Goal: Task Accomplishment & Management: Use online tool/utility

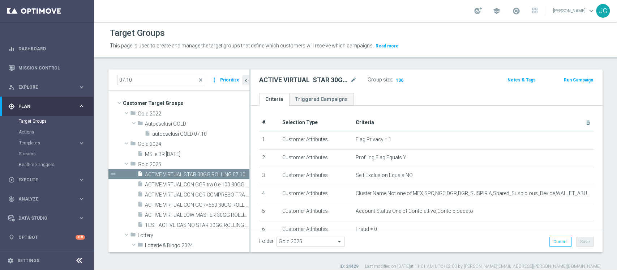
scroll to position [6, 0]
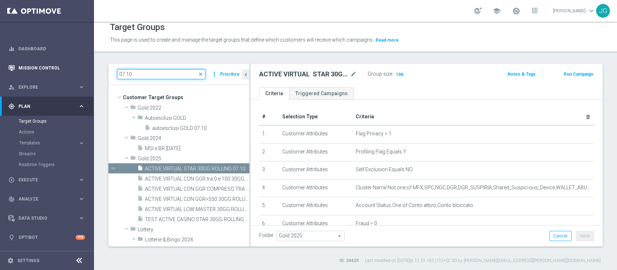
drag, startPoint x: 143, startPoint y: 74, endPoint x: 64, endPoint y: 76, distance: 79.2
click at [64, 76] on main "equalizer Dashboard Mission Control" at bounding box center [308, 135] width 617 height 270
paste input "ACTIVE VIRTUAL CON GGR>550 30GG ROLLING"
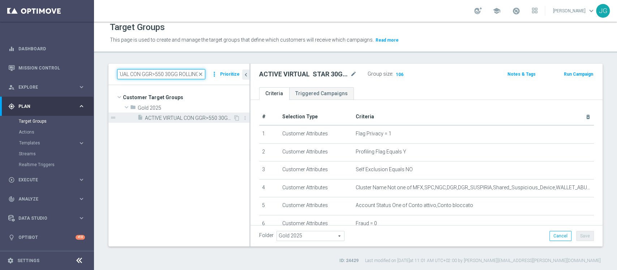
type input "ACTIVE VIRTUAL CON GGR>550 30GG ROLLING"
click at [189, 119] on span "ACTIVE VIRTUAL CON GGR>550 30GG ROLLING 07.10" at bounding box center [189, 118] width 88 height 6
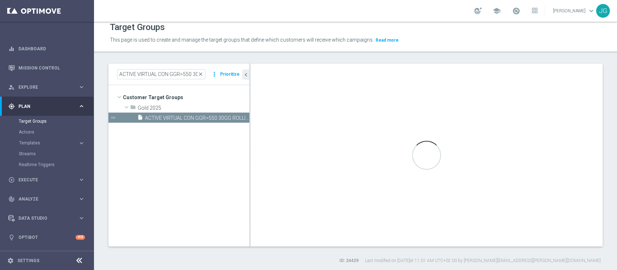
type textarea "(1 AND 2 AND 4 AND 5 and 6 ) or 3"
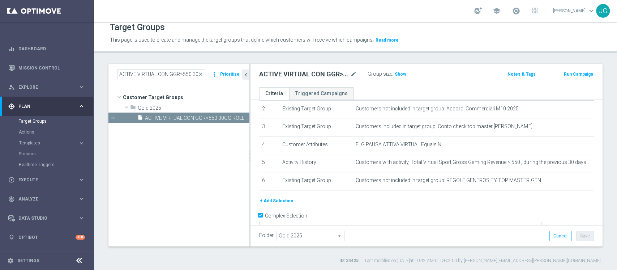
scroll to position [50, 0]
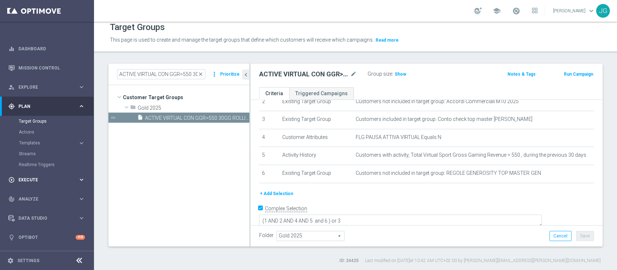
click at [35, 177] on span "Execute" at bounding box center [48, 179] width 60 height 4
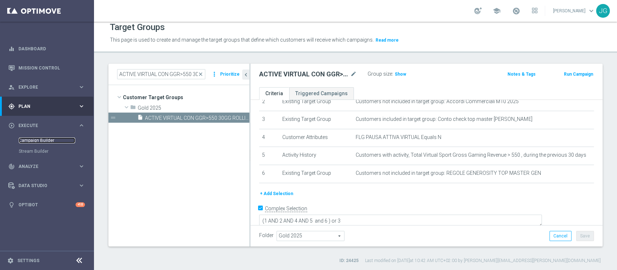
click at [36, 142] on link "Campaign Builder" at bounding box center [47, 140] width 56 height 6
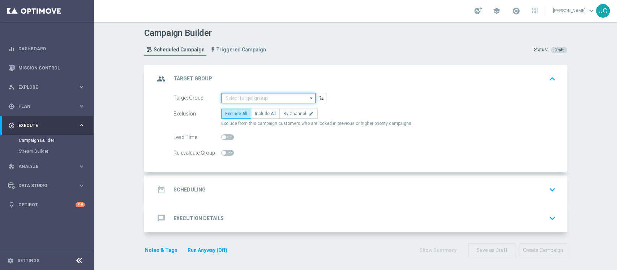
click at [249, 97] on input at bounding box center [268, 98] width 94 height 10
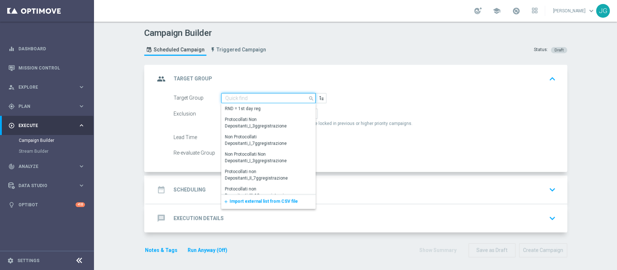
paste input "ACTIVE VIRTUAL CON GGR>550 30GG ROLLING"
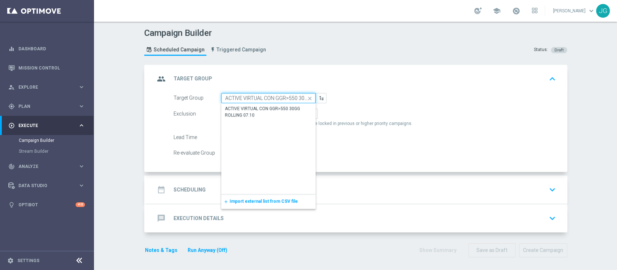
scroll to position [0, 25]
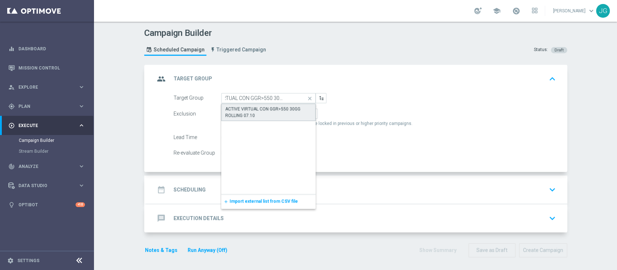
click at [239, 114] on div "ACTIVE VIRTUAL CON GGR>550 30GG ROLLING 07.10" at bounding box center [268, 112] width 87 height 13
type input "ACTIVE VIRTUAL CON GGR>550 30GG ROLLING 07.10"
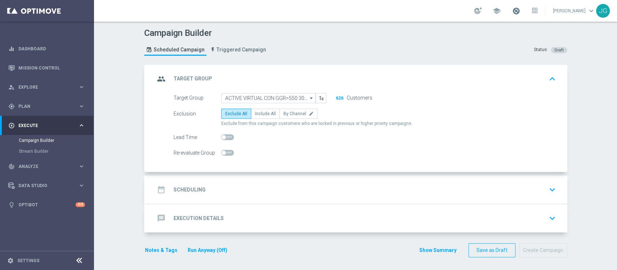
click at [512, 11] on span at bounding box center [516, 11] width 8 height 8
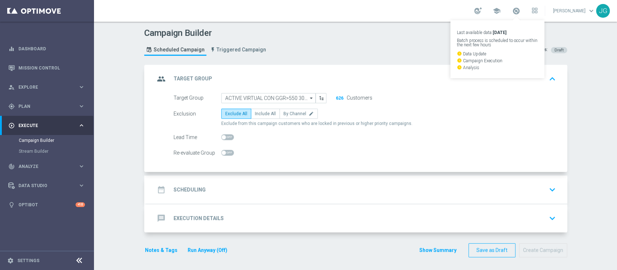
click at [340, 62] on header "Campaign Builder Scheduled Campaign Triggered Campaign Status: Draft" at bounding box center [355, 43] width 523 height 43
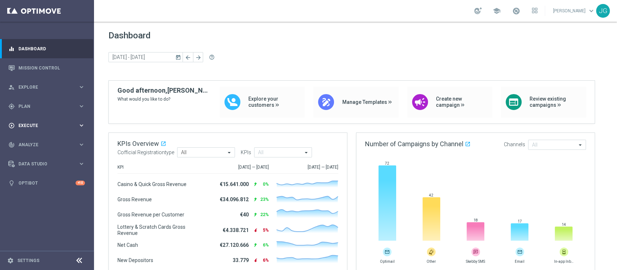
click at [29, 126] on span "Execute" at bounding box center [48, 125] width 60 height 4
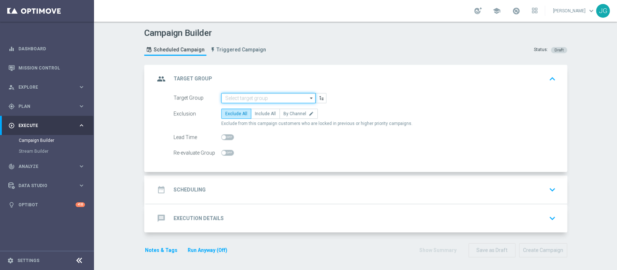
click at [255, 95] on input at bounding box center [268, 98] width 94 height 10
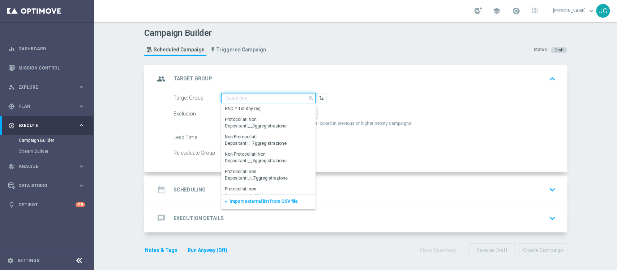
paste input "ACTIVE VIRTUAL CON GGR>550 30GG ROLLING"
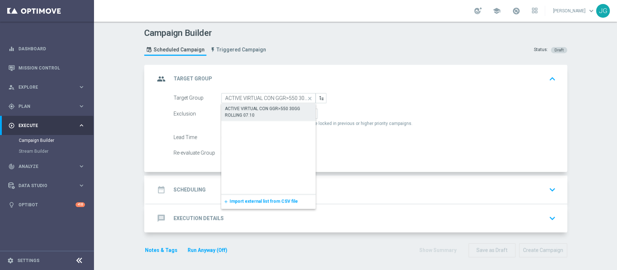
click at [260, 111] on div "ACTIVE VIRTUAL CON GGR>550 30GG ROLLING 07.10" at bounding box center [268, 111] width 87 height 13
type input "ACTIVE VIRTUAL CON GGR>550 30GG ROLLING 07.10"
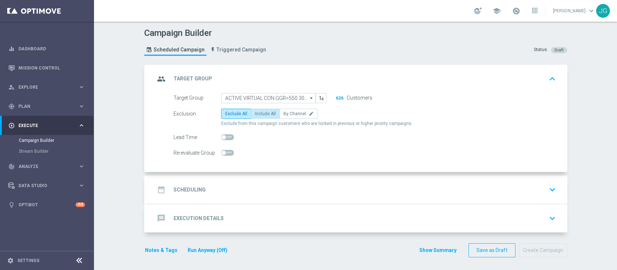
click at [263, 113] on span "Include All" at bounding box center [265, 113] width 21 height 5
click at [259, 113] on input "Include All" at bounding box center [257, 114] width 5 height 5
radio input "true"
click at [267, 186] on div "date_range Scheduling keyboard_arrow_down" at bounding box center [357, 189] width 404 height 14
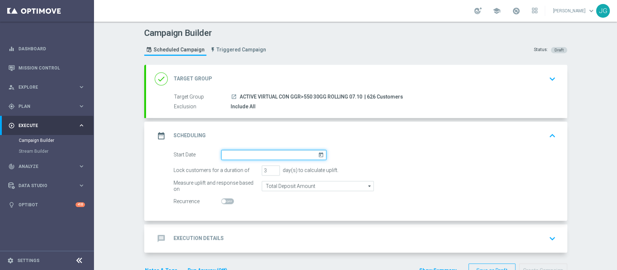
click at [266, 154] on input at bounding box center [273, 155] width 105 height 10
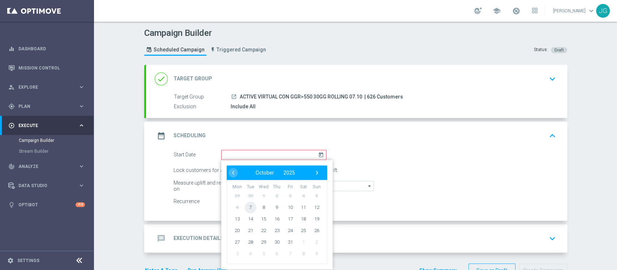
click at [245, 208] on span "7" at bounding box center [250, 207] width 12 height 12
type input "07 Oct 2025"
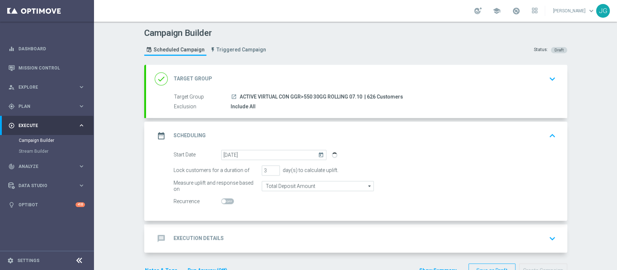
click at [249, 242] on div "message Execution Details keyboard_arrow_down" at bounding box center [357, 238] width 404 height 14
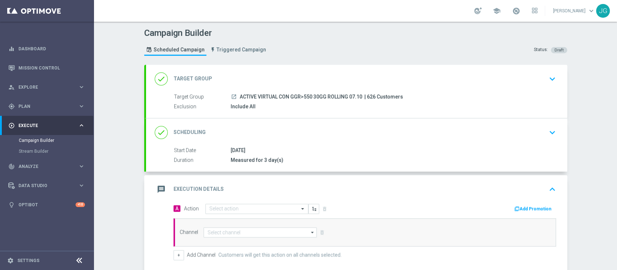
drag, startPoint x: 358, startPoint y: 97, endPoint x: 235, endPoint y: 95, distance: 123.6
click at [235, 95] on div "launch ACTIVE VIRTUAL CON GGR>550 30GG ROLLING 07.10 | 626 Customers" at bounding box center [392, 96] width 322 height 7
copy span "ACTIVE VIRTUAL CON GGR>550 30GG ROLLING 07.10"
click at [232, 206] on input "text" at bounding box center [249, 209] width 81 height 6
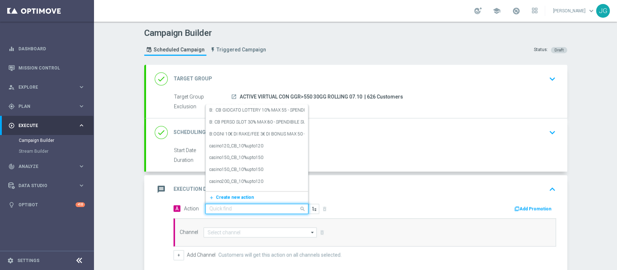
paste input "CB PERSO VIRTUAL 30% MAX 300 EURO - SPENDIBILE VIRTUAL"
type input "CB PERSO VIRTUAL 30% MAX 300 EURO - SPENDIBILE VIRTUAL"
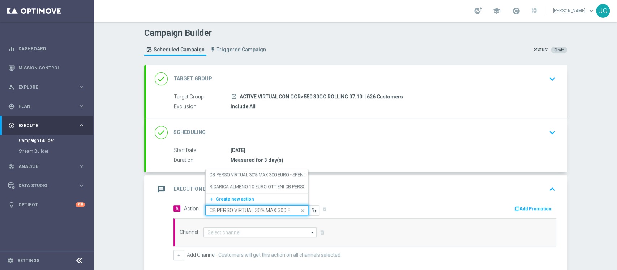
scroll to position [0, 61]
click at [255, 174] on label "CB PERSO VIRTUAL 30% MAX 300 EURO - SPENDIBILE VIRTUAL" at bounding box center [271, 175] width 125 height 6
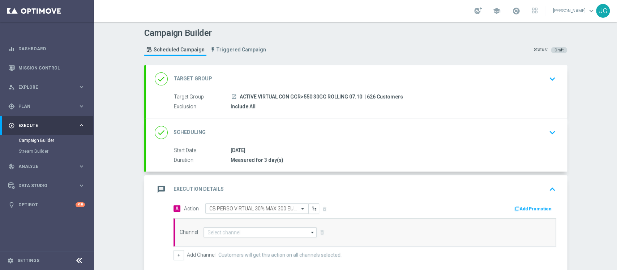
click at [521, 206] on button "Add Promotion" at bounding box center [533, 209] width 40 height 8
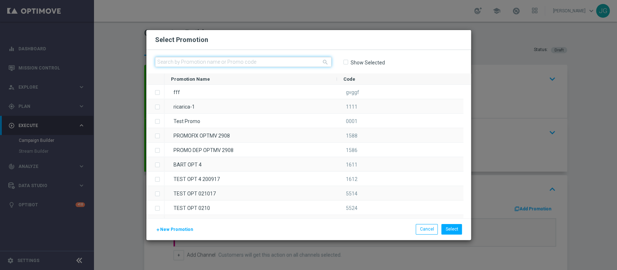
click at [299, 59] on input "text" at bounding box center [243, 62] width 176 height 10
paste input "VIRTUALCB0710-1"
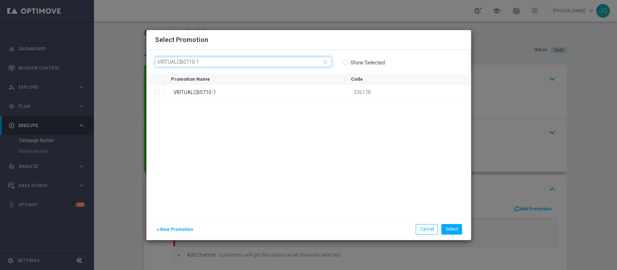
type input "VIRTUALCB0710-1"
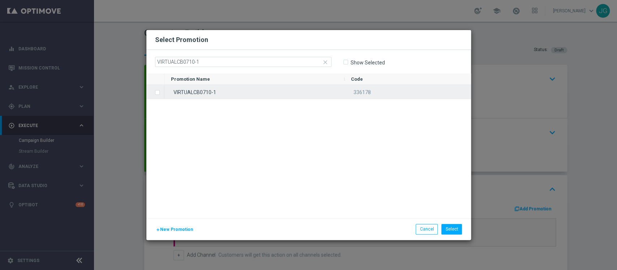
click at [250, 96] on div "VIRTUALCB0710-1" at bounding box center [254, 92] width 180 height 14
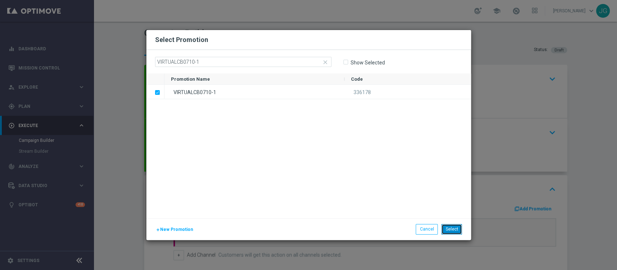
click at [456, 230] on button "Select" at bounding box center [451, 229] width 21 height 10
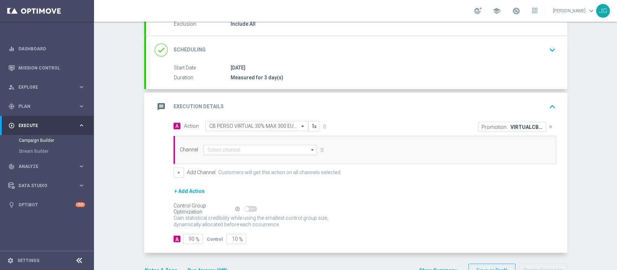
scroll to position [103, 0]
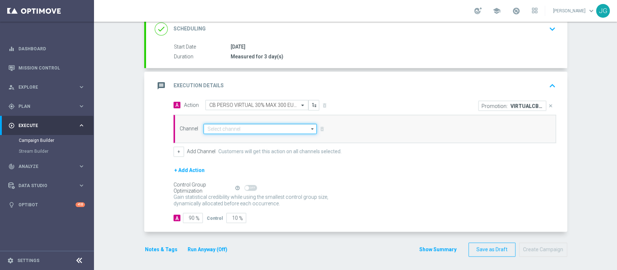
click at [275, 125] on input at bounding box center [259, 129] width 113 height 10
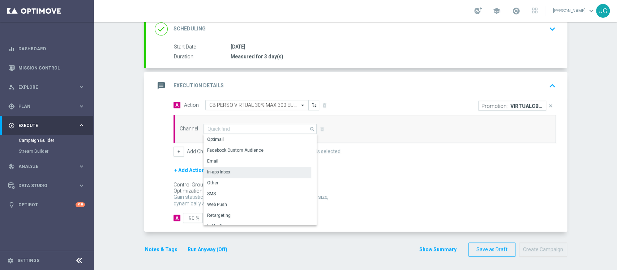
click at [221, 172] on div "In-app Inbox" at bounding box center [218, 171] width 23 height 7
type input "In-app Inbox"
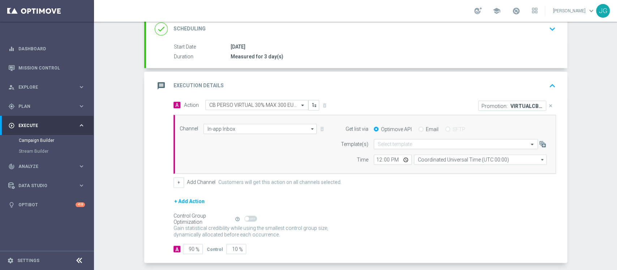
click at [418, 128] on input "Email" at bounding box center [420, 129] width 5 height 5
radio input "true"
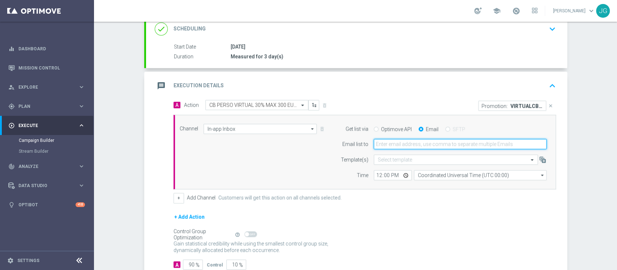
click at [401, 143] on input "email" at bounding box center [460, 144] width 173 height 10
type input "jennyffer.gonzalez@sisal.it"
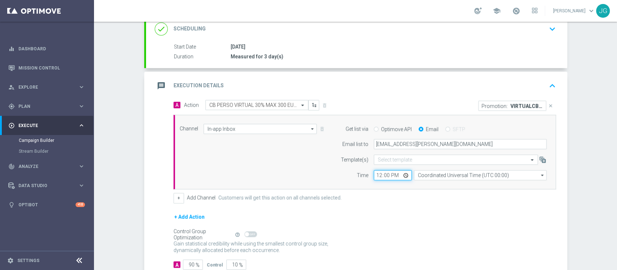
click at [402, 172] on input "12:00" at bounding box center [393, 175] width 38 height 10
type input "15:00"
click at [175, 198] on button "+" at bounding box center [178, 198] width 10 height 10
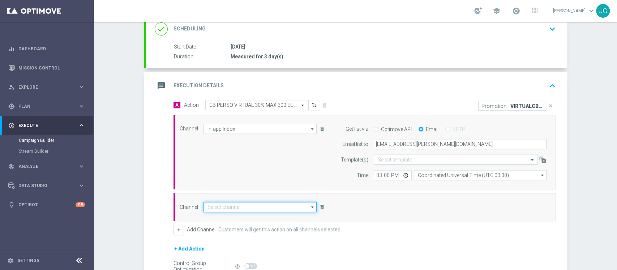
click at [242, 203] on input at bounding box center [259, 207] width 113 height 10
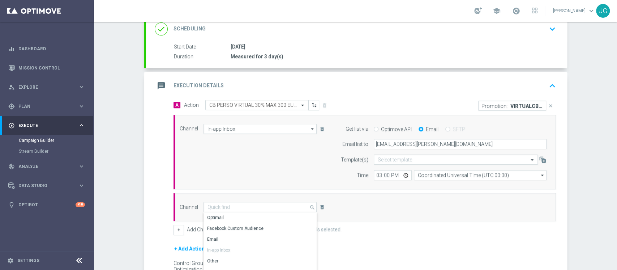
click at [227, 214] on div "Optimail" at bounding box center [257, 217] width 108 height 10
type input "Optimail"
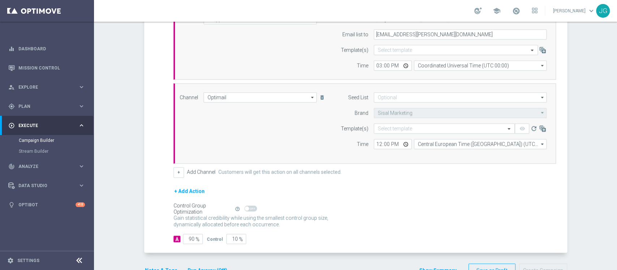
scroll to position [234, 0]
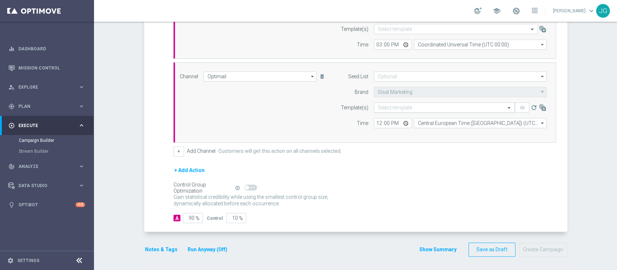
click at [397, 106] on input "text" at bounding box center [437, 107] width 119 height 6
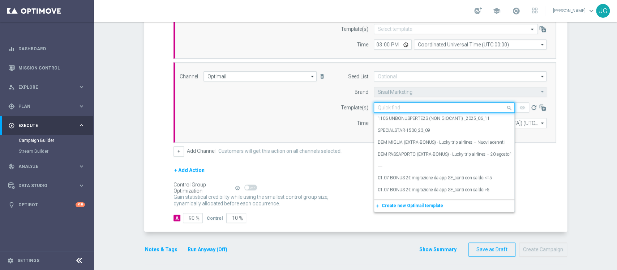
paste input "VIRTUALCB0710-1 07.10.2025"
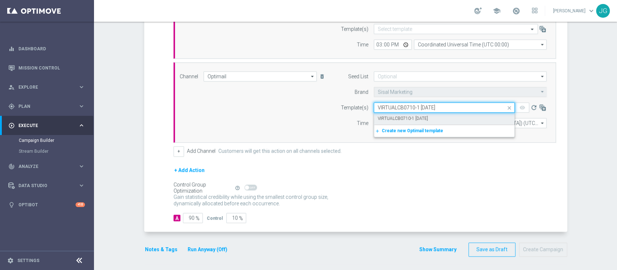
click at [428, 119] on label "VIRTUALCB0710-1 07.10.2025" at bounding box center [403, 118] width 50 height 6
type input "VIRTUALCB0710-1 07.10.2025"
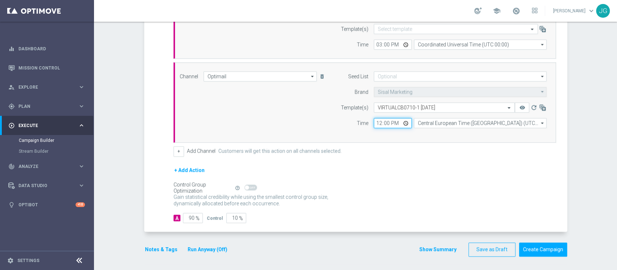
click at [403, 123] on input "12:00" at bounding box center [393, 123] width 38 height 10
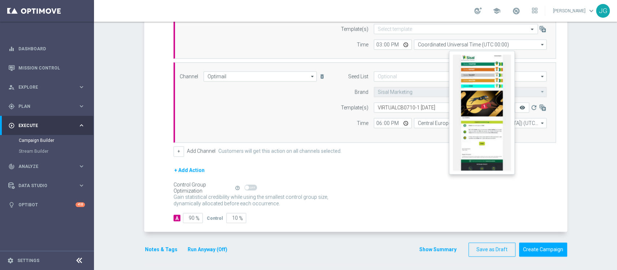
type input "18:00"
click at [519, 106] on icon "remove_red_eye" at bounding box center [522, 107] width 6 height 6
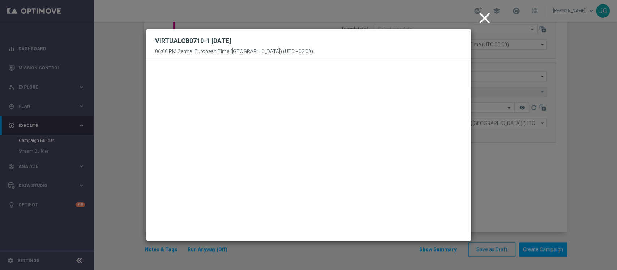
click at [480, 17] on icon "close" at bounding box center [485, 18] width 18 height 18
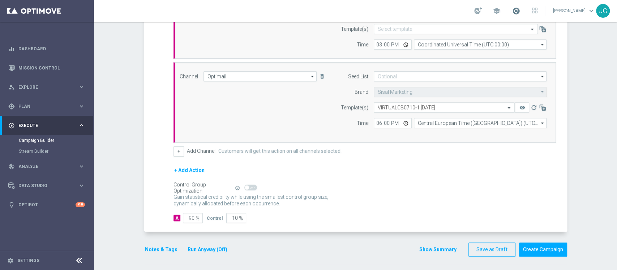
click at [512, 13] on span at bounding box center [516, 11] width 8 height 8
click at [152, 245] on button "Notes & Tags" at bounding box center [161, 249] width 34 height 9
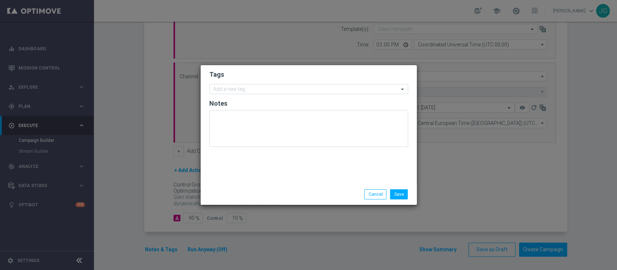
click at [274, 94] on form "Tags Add a new tag Notes" at bounding box center [308, 110] width 199 height 84
click at [275, 86] on input "text" at bounding box center [305, 89] width 185 height 6
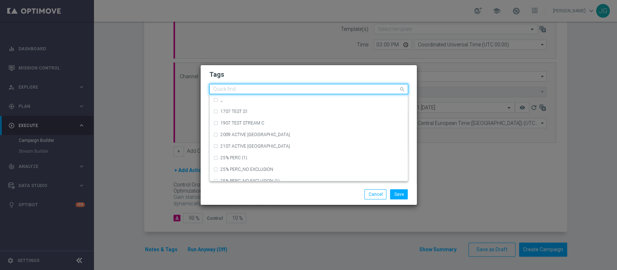
click at [275, 86] on input "text" at bounding box center [305, 89] width 185 height 6
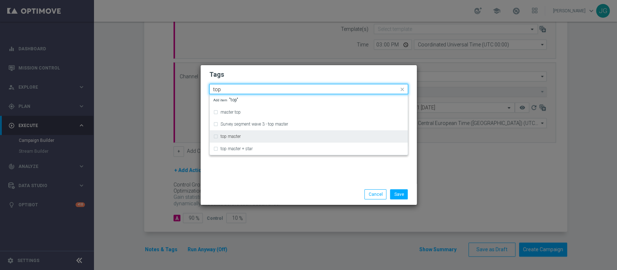
click at [234, 138] on label "top master" at bounding box center [230, 136] width 20 height 4
type input "top"
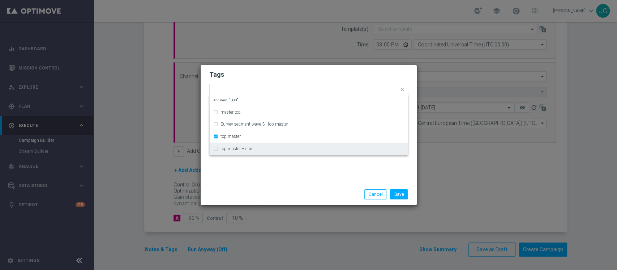
click at [235, 180] on div "Tags Quick find × top master master top Survey segment wave 3 - top master top …" at bounding box center [309, 124] width 216 height 119
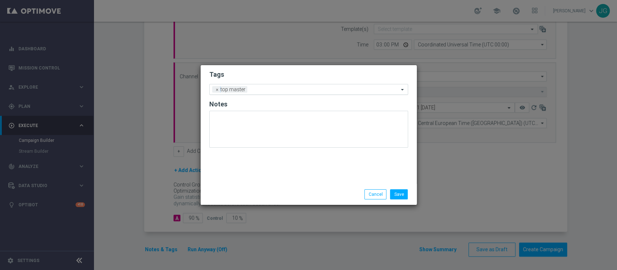
click at [270, 89] on input "text" at bounding box center [324, 90] width 149 height 6
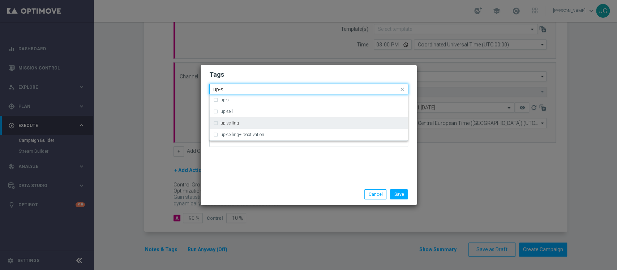
click at [243, 120] on div "up-selling" at bounding box center [308, 123] width 191 height 12
type input "up-s"
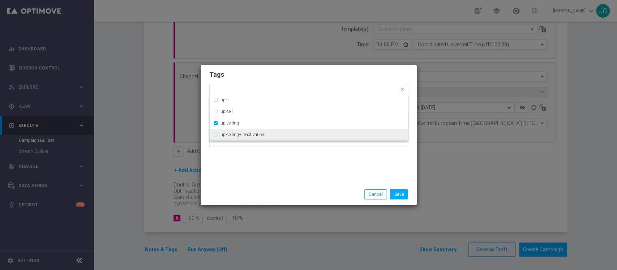
click at [257, 174] on div "Tags Quick find × top master × up-selling up-s up-sell up-selling up-selling+ r…" at bounding box center [309, 124] width 216 height 119
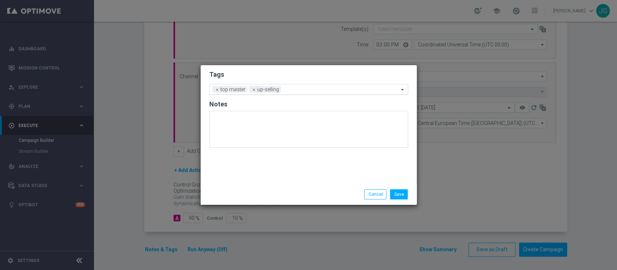
click at [289, 90] on input "text" at bounding box center [341, 90] width 115 height 6
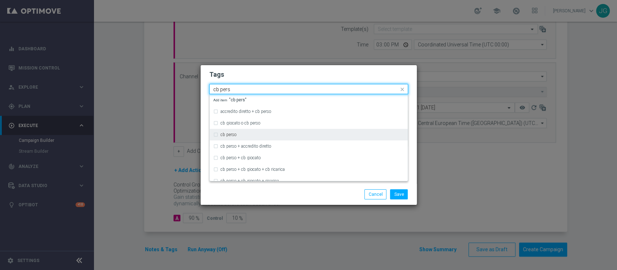
click at [251, 134] on div "cb perso" at bounding box center [312, 134] width 184 height 4
type input "cb pers"
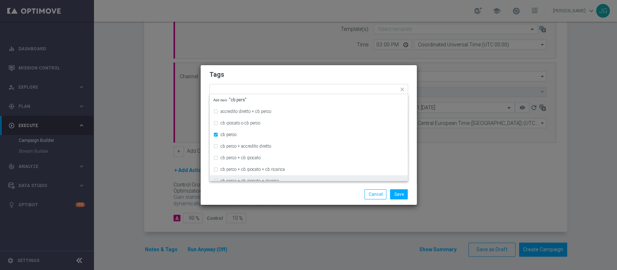
click at [252, 186] on div "Save Cancel" at bounding box center [309, 194] width 216 height 21
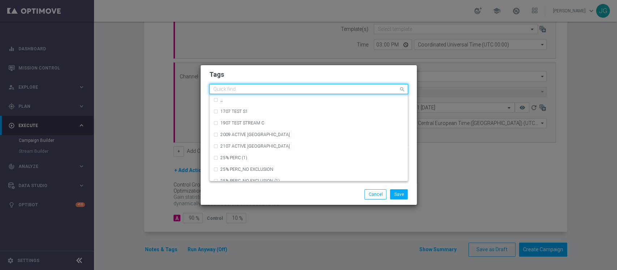
click at [331, 89] on input "text" at bounding box center [305, 89] width 185 height 6
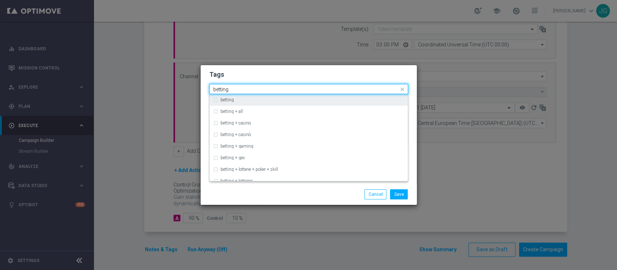
click at [269, 101] on div "betting" at bounding box center [312, 100] width 184 height 4
type input "betting"
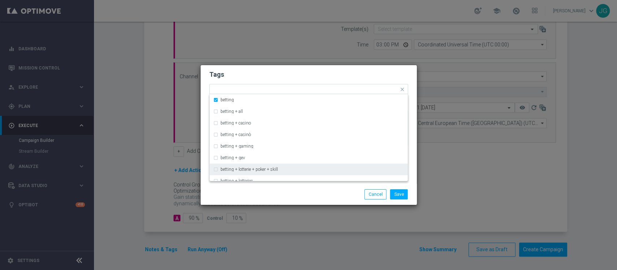
click at [292, 199] on div "Save Cancel" at bounding box center [309, 194] width 216 height 21
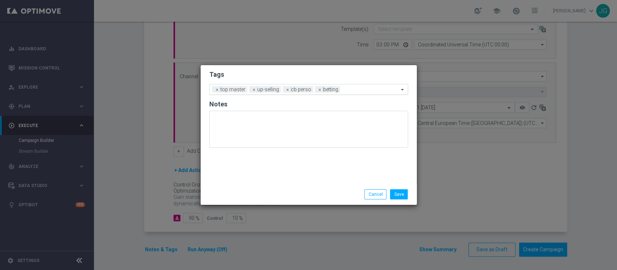
click at [364, 89] on input "text" at bounding box center [371, 90] width 56 height 6
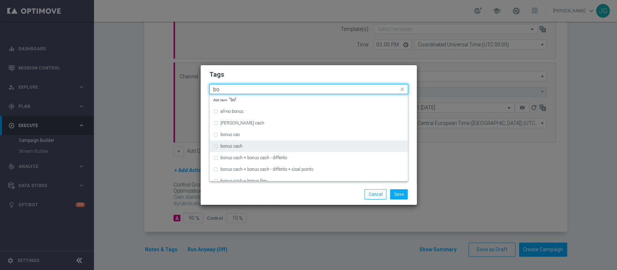
click at [274, 144] on div "bonus cash" at bounding box center [312, 146] width 184 height 4
type input "bo"
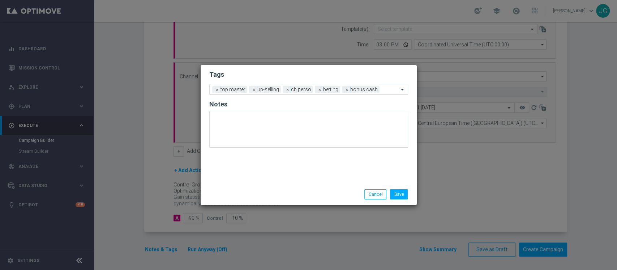
click at [297, 190] on div "Save Cancel" at bounding box center [344, 194] width 140 height 10
click at [405, 193] on button "Save" at bounding box center [399, 194] width 18 height 10
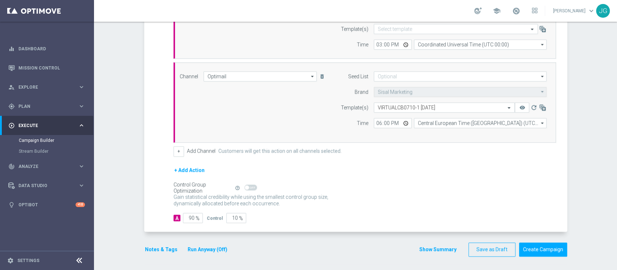
click at [199, 249] on button "Run Anyway (Off)" at bounding box center [207, 249] width 41 height 9
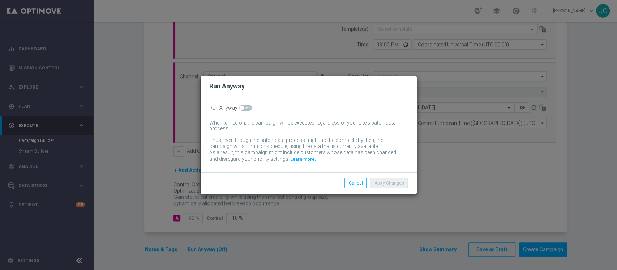
click at [243, 108] on span at bounding box center [245, 108] width 13 height 6
click at [243, 108] on input "checkbox" at bounding box center [245, 108] width 13 height 6
checkbox input "true"
click at [387, 181] on button "Apply Changes" at bounding box center [389, 183] width 38 height 10
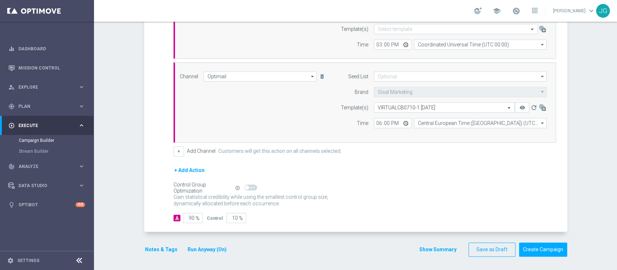
scroll to position [0, 0]
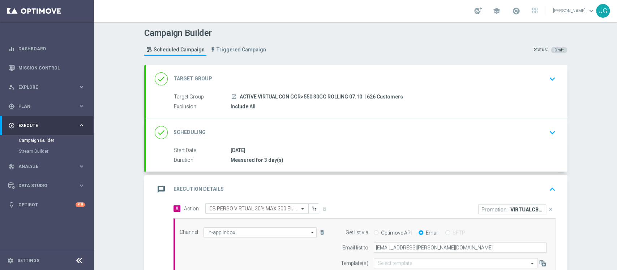
click at [368, 178] on div "message Execution Details keyboard_arrow_up" at bounding box center [356, 189] width 421 height 28
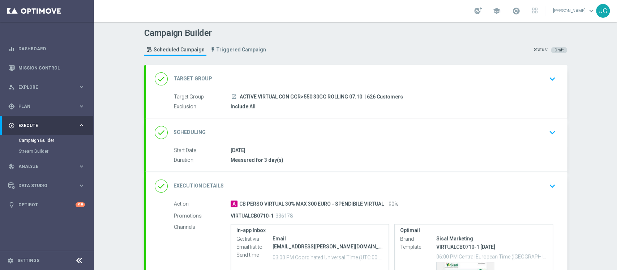
scroll to position [95, 0]
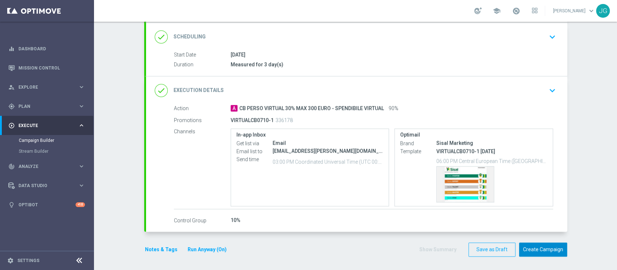
click at [547, 253] on button "Create Campaign" at bounding box center [543, 249] width 48 height 14
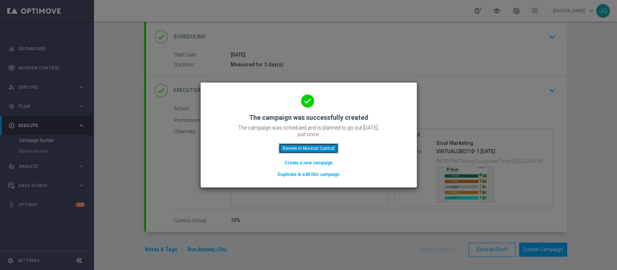
click at [309, 147] on button "Review in Mission Control" at bounding box center [309, 148] width 60 height 10
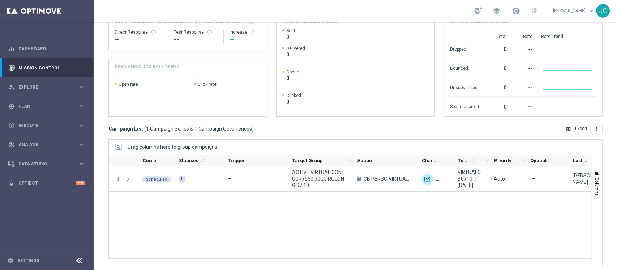
scroll to position [91, 0]
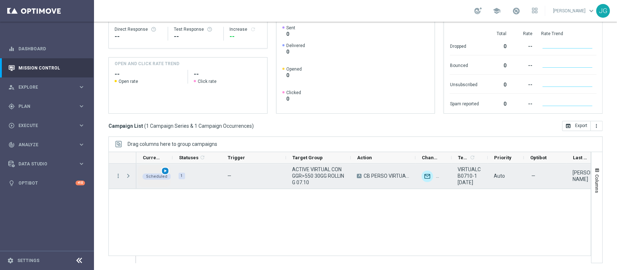
click at [164, 170] on span "play_arrow" at bounding box center [165, 170] width 5 height 5
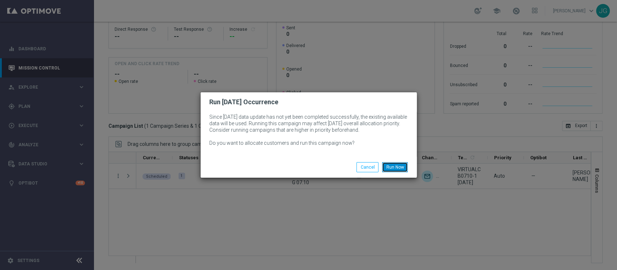
click at [391, 166] on button "Run Now" at bounding box center [395, 167] width 26 height 10
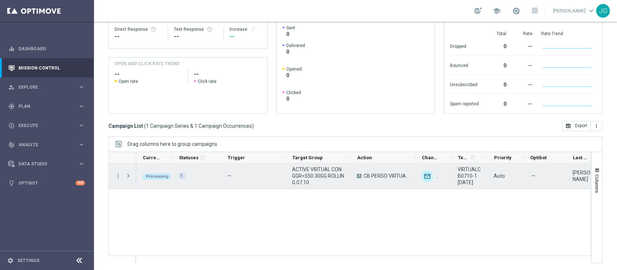
click at [127, 175] on span "Press SPACE to select this row." at bounding box center [128, 176] width 7 height 6
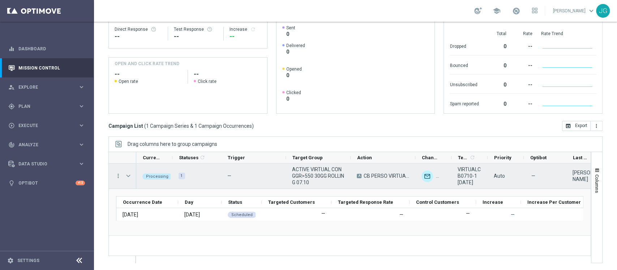
click at [127, 175] on span "Press SPACE to select this row." at bounding box center [128, 176] width 7 height 6
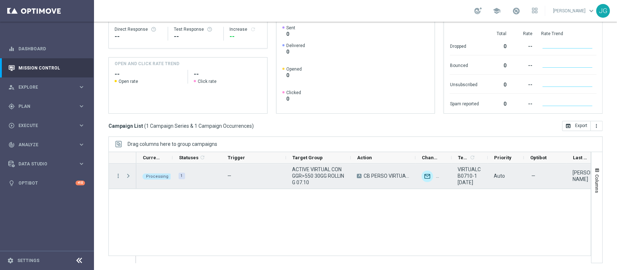
click at [127, 175] on span "Press SPACE to select this row." at bounding box center [128, 176] width 7 height 6
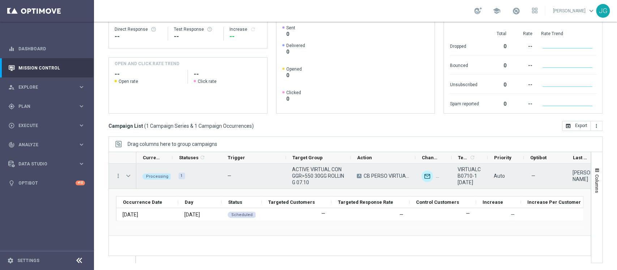
click at [127, 175] on span "Press SPACE to select this row." at bounding box center [128, 176] width 7 height 6
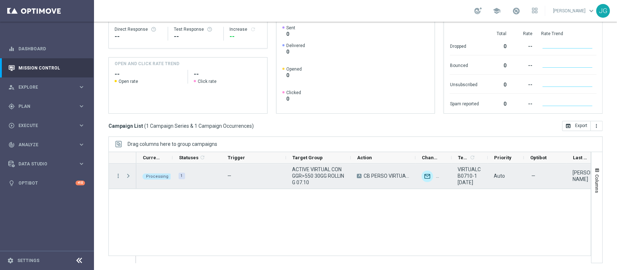
click at [127, 175] on span "Press SPACE to select this row." at bounding box center [128, 176] width 7 height 6
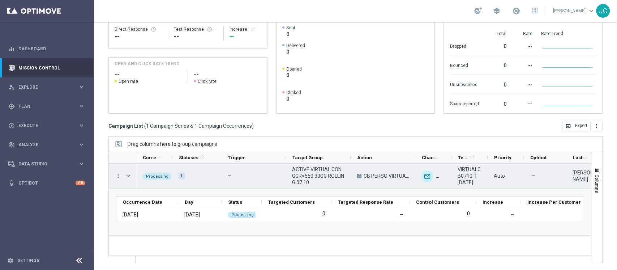
click at [127, 175] on span "Press SPACE to select this row." at bounding box center [128, 176] width 7 height 6
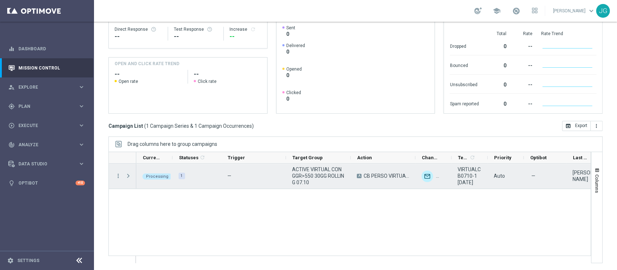
click at [127, 175] on span "Press SPACE to select this row." at bounding box center [128, 176] width 7 height 6
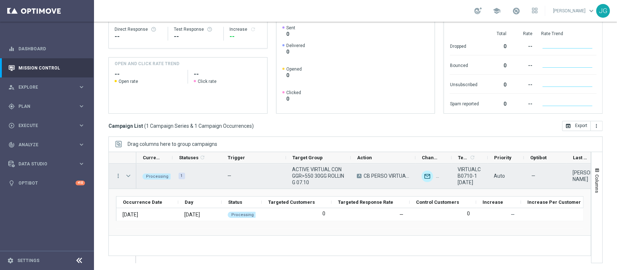
click at [127, 175] on span "Press SPACE to select this row." at bounding box center [128, 176] width 7 height 6
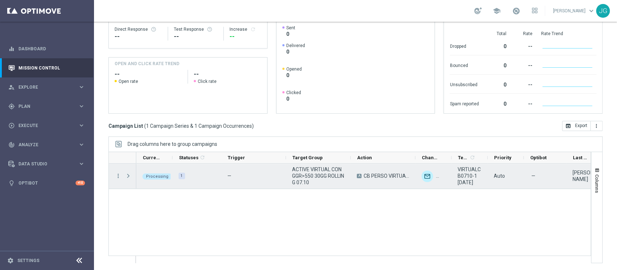
click at [127, 175] on span "Press SPACE to select this row." at bounding box center [128, 176] width 7 height 6
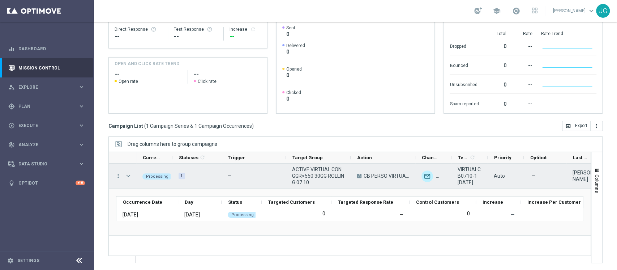
click at [127, 175] on span "Press SPACE to select this row." at bounding box center [128, 176] width 7 height 6
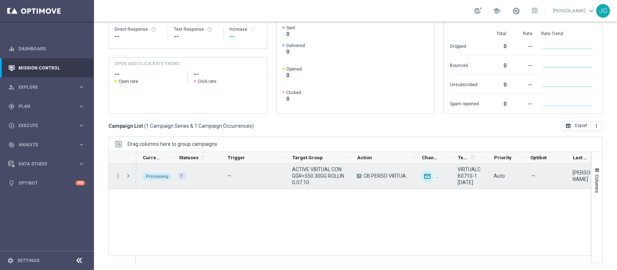
click at [127, 175] on span "Press SPACE to select this row." at bounding box center [128, 176] width 7 height 6
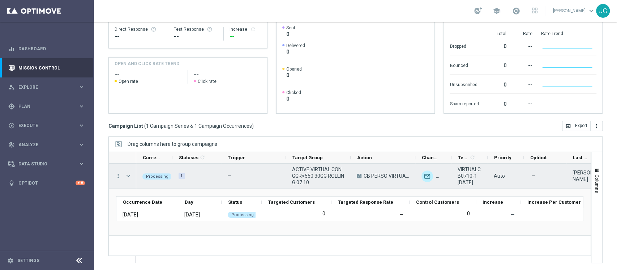
click at [127, 175] on span "Press SPACE to select this row." at bounding box center [128, 176] width 7 height 6
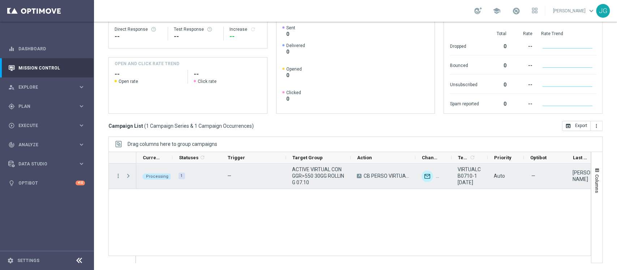
click at [129, 176] on span "Press SPACE to select this row." at bounding box center [128, 176] width 7 height 6
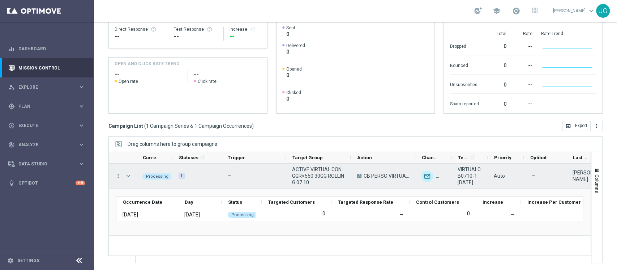
click at [129, 176] on span "Press SPACE to select this row." at bounding box center [128, 176] width 7 height 6
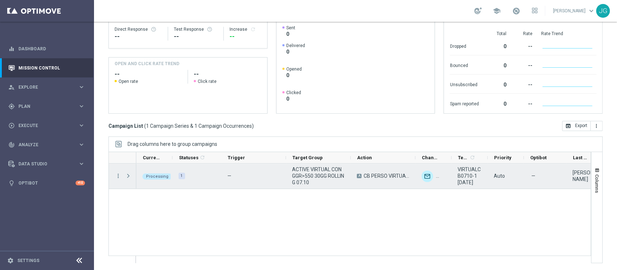
click at [129, 176] on span "Press SPACE to select this row." at bounding box center [128, 176] width 7 height 6
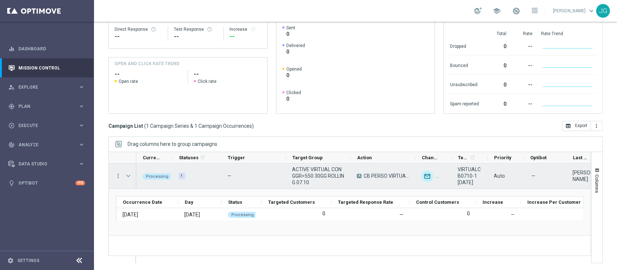
click at [129, 176] on span "Press SPACE to select this row." at bounding box center [128, 176] width 7 height 6
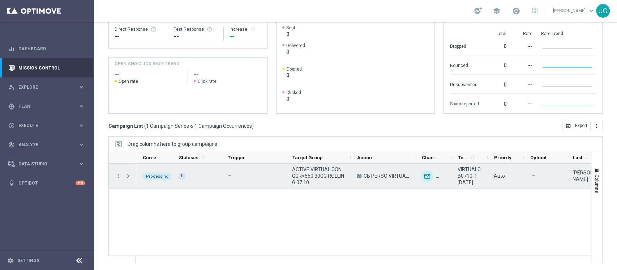
click at [129, 176] on span "Press SPACE to select this row." at bounding box center [128, 176] width 7 height 6
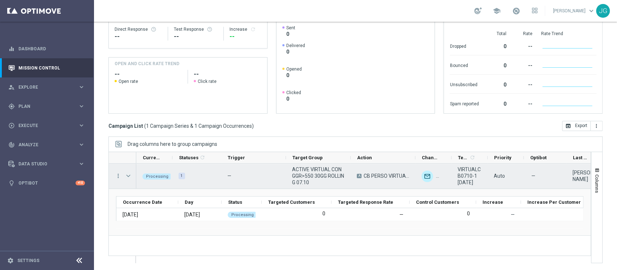
click at [126, 175] on span "Press SPACE to select this row." at bounding box center [128, 176] width 7 height 6
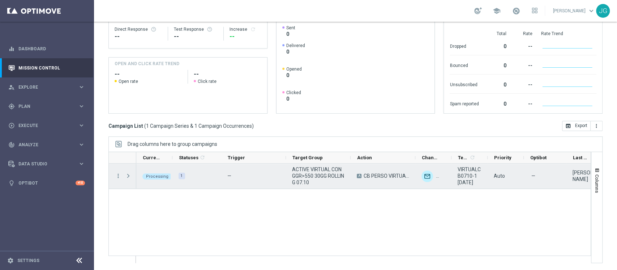
click at [126, 175] on span "Press SPACE to select this row." at bounding box center [128, 176] width 7 height 6
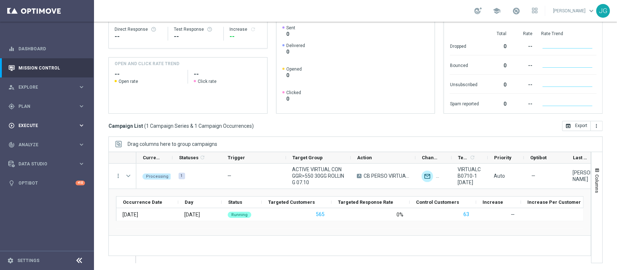
click at [49, 126] on span "Execute" at bounding box center [48, 125] width 60 height 4
click at [39, 142] on link "Campaign Builder" at bounding box center [47, 140] width 56 height 6
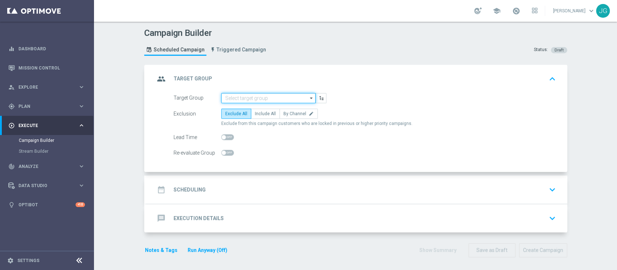
click at [231, 98] on input at bounding box center [268, 98] width 94 height 10
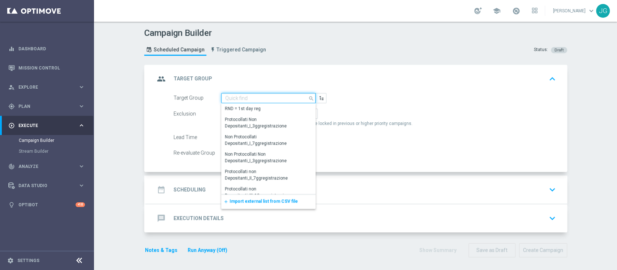
paste input "ACTIVE VIRTUAL CON GGR COMPRESO TRA 100 e 550 30GG ROLLING"
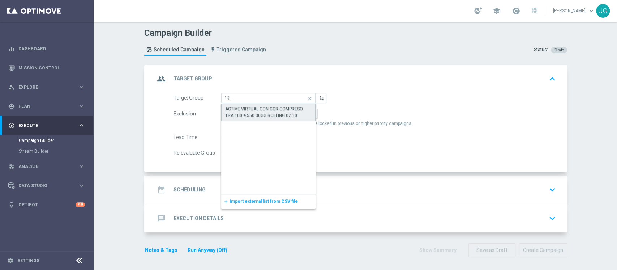
click at [267, 111] on div "ACTIVE VIRTUAL CON GGR COMPRESO TRA 100 e 550 30GG ROLLING 07.10" at bounding box center [268, 112] width 87 height 13
type input "ACTIVE VIRTUAL CON GGR COMPRESO TRA 100 e 550 30GG ROLLING 07.10"
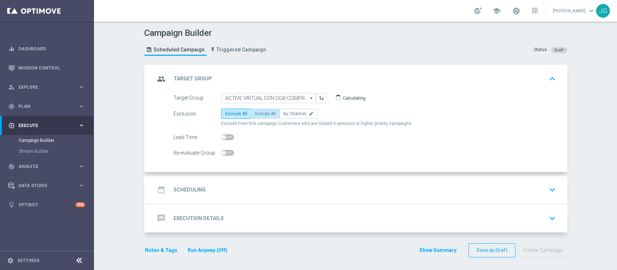
click at [257, 115] on span "Include All" at bounding box center [265, 113] width 21 height 5
click at [257, 115] on input "Include All" at bounding box center [257, 114] width 5 height 5
radio input "true"
click at [246, 189] on div "date_range Scheduling keyboard_arrow_down" at bounding box center [357, 189] width 404 height 14
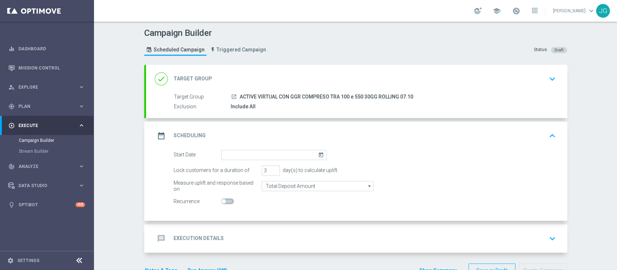
click at [276, 77] on div "done Target Group keyboard_arrow_down" at bounding box center [357, 79] width 404 height 14
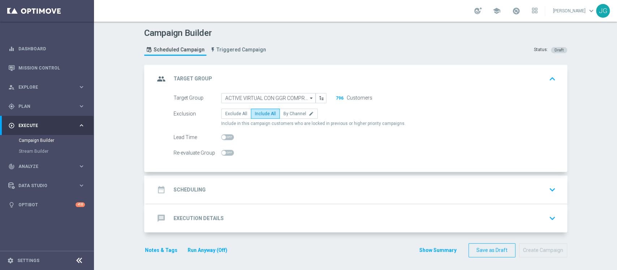
click at [260, 173] on accordion "group Target Group keyboard_arrow_up Target Group launch ACTIVE VIRTUAL CON GGR…" at bounding box center [355, 149] width 423 height 168
drag, startPoint x: 247, startPoint y: 180, endPoint x: 260, endPoint y: 173, distance: 14.5
click at [260, 173] on accordion "group Target Group keyboard_arrow_up Target Group launch ACTIVE VIRTUAL CON GGR…" at bounding box center [355, 149] width 423 height 168
click at [256, 186] on div "date_range Scheduling keyboard_arrow_down" at bounding box center [357, 189] width 404 height 14
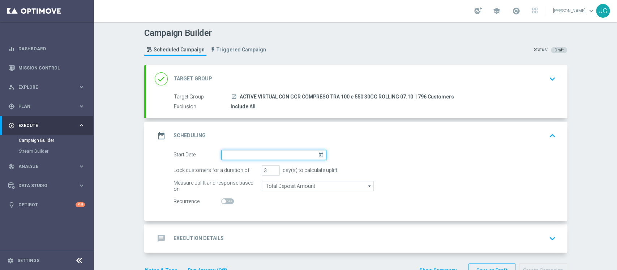
click at [260, 150] on input at bounding box center [273, 155] width 105 height 10
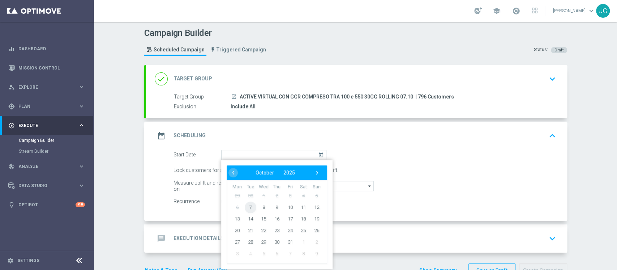
click at [247, 206] on span "7" at bounding box center [250, 207] width 12 height 12
type input "07 Oct 2025"
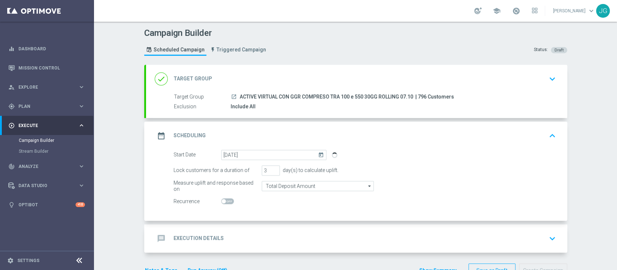
click at [211, 241] on div "message Execution Details" at bounding box center [189, 238] width 69 height 13
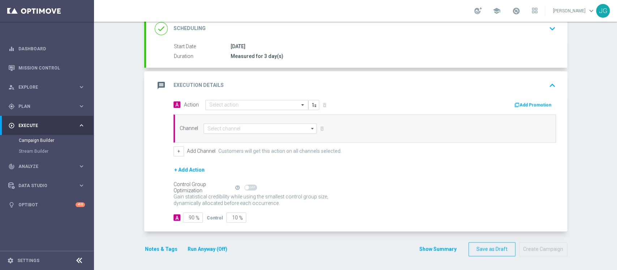
scroll to position [103, 0]
click at [263, 105] on input "text" at bounding box center [249, 105] width 81 height 6
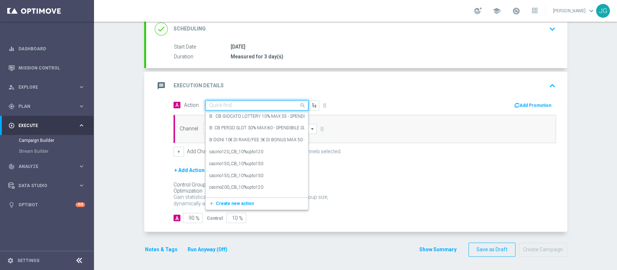
paste input "CB PERSO VIRTUAL 30% MAX 200 EURO - SPENDIBILE VIRTUAL"
type input "CB PERSO VIRTUAL 30% MAX 200 EURO - SPENDIBILE VIRTUAL"
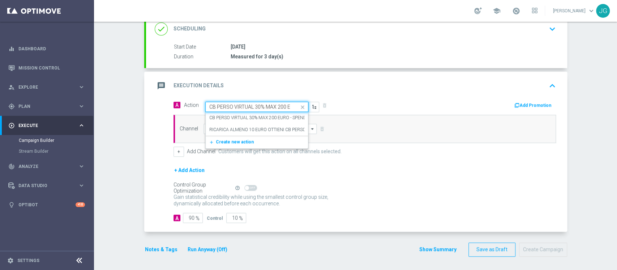
scroll to position [0, 61]
click at [245, 116] on label "CB PERSO VIRTUAL 30% MAX 200 EURO - SPENDIBILE VIRTUAL" at bounding box center [271, 118] width 125 height 6
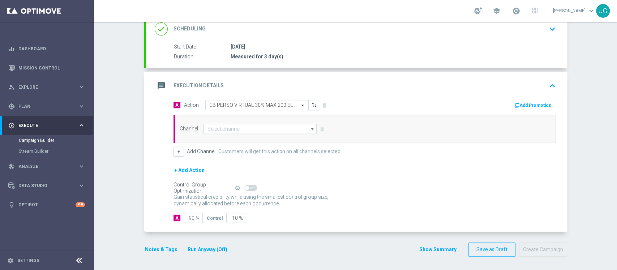
click at [537, 108] on button "Add Promotion" at bounding box center [533, 105] width 40 height 8
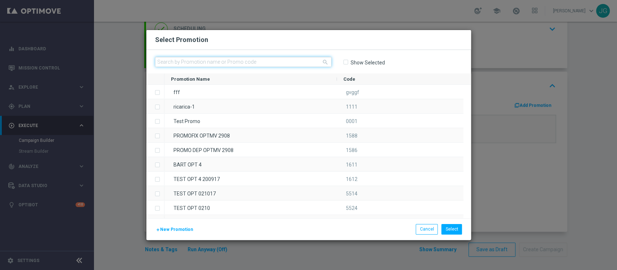
click at [289, 61] on input "text" at bounding box center [243, 62] width 176 height 10
paste input "VIRTUALCB0710-2"
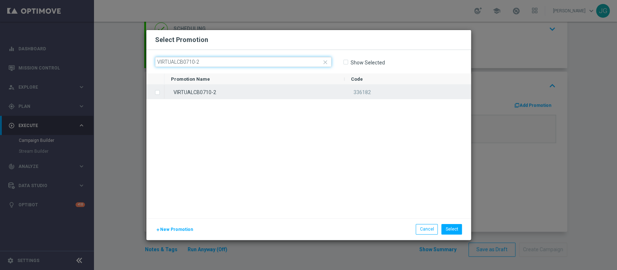
type input "VIRTUALCB0710-2"
click at [252, 90] on div "VIRTUALCB0710-2" at bounding box center [254, 92] width 180 height 14
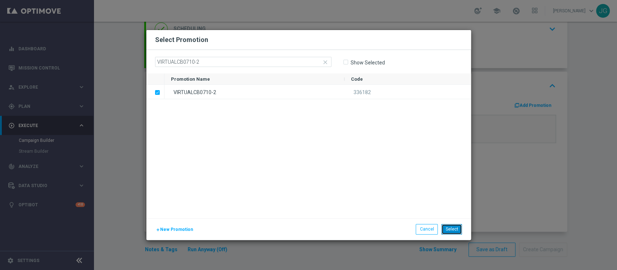
click at [452, 232] on button "Select" at bounding box center [451, 229] width 21 height 10
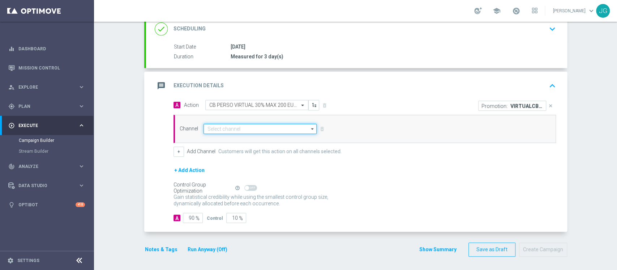
click at [255, 126] on input at bounding box center [259, 129] width 113 height 10
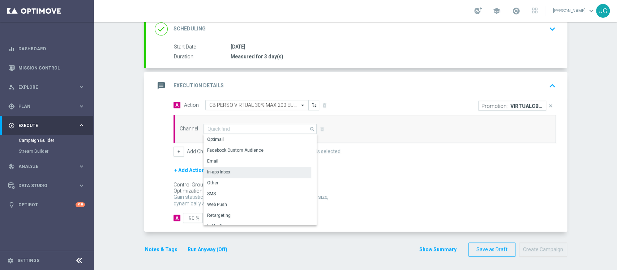
click at [214, 169] on div "In-app Inbox" at bounding box center [218, 171] width 23 height 7
type input "In-app Inbox"
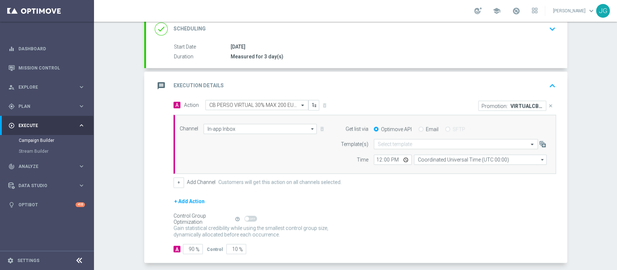
click at [418, 126] on div "Email" at bounding box center [428, 129] width 20 height 7
click at [418, 129] on input "Email" at bounding box center [420, 129] width 5 height 5
radio input "true"
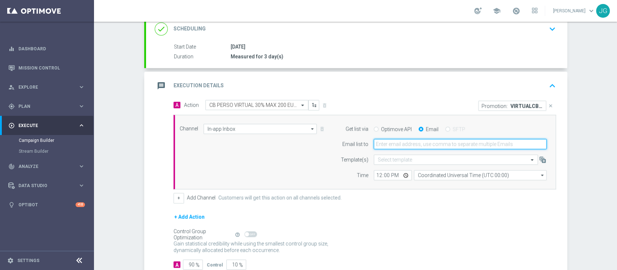
click at [397, 143] on input "email" at bounding box center [460, 144] width 173 height 10
type input "jennyffer.gonzalez@sisal.it"
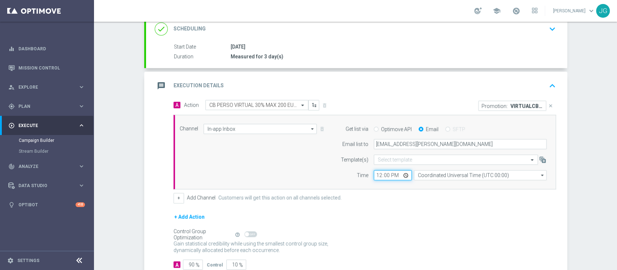
click at [402, 175] on input "12:00" at bounding box center [393, 175] width 38 height 10
type input "14:00"
click at [285, 195] on label "Customers will get this action on all channels selected." at bounding box center [279, 197] width 123 height 6
click at [177, 198] on button "+" at bounding box center [178, 198] width 10 height 10
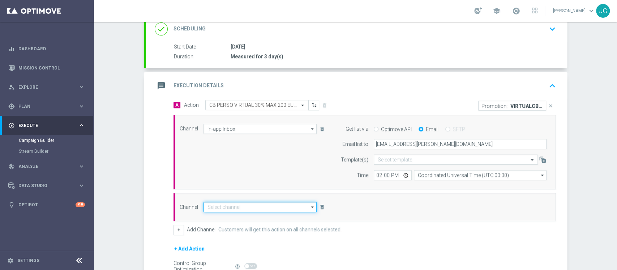
click at [231, 203] on input at bounding box center [259, 207] width 113 height 10
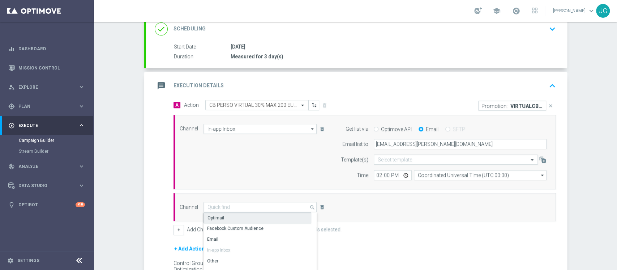
click at [227, 220] on div "Optimail" at bounding box center [257, 217] width 108 height 11
type input "Optimail"
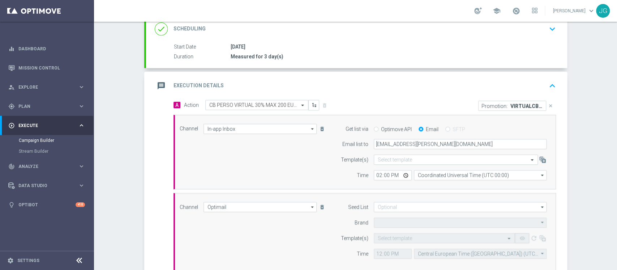
type input "Sisal Marketing"
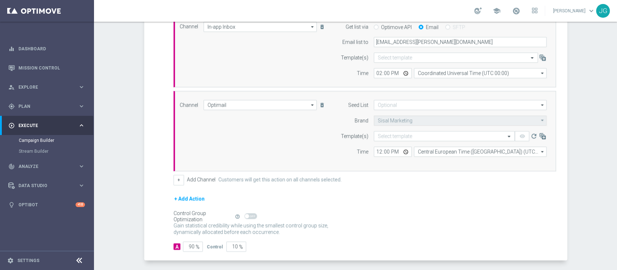
scroll to position [216, 0]
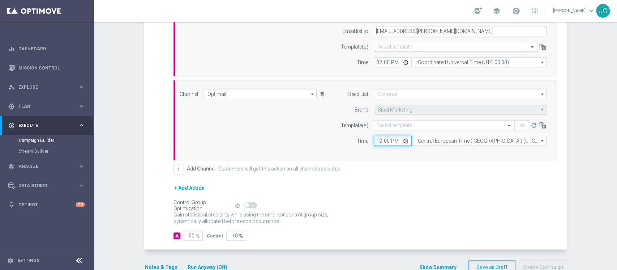
click at [401, 139] on input "12:00" at bounding box center [393, 141] width 38 height 10
type input "18:00"
click at [402, 124] on input "text" at bounding box center [437, 125] width 119 height 6
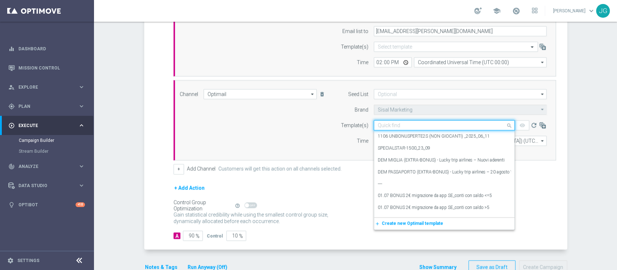
paste input "VIRTUALCB0710-2 [DATE]"
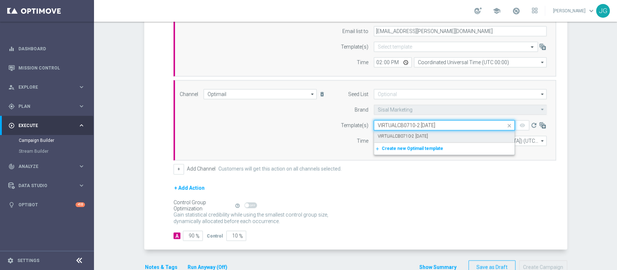
click at [407, 137] on label "VIRTUALCB0710-2 [DATE]" at bounding box center [403, 136] width 50 height 6
type input "VIRTUALCB0710-2 [DATE]"
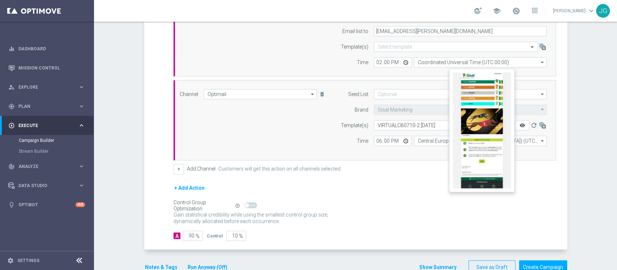
click at [519, 126] on icon "remove_red_eye" at bounding box center [522, 125] width 6 height 6
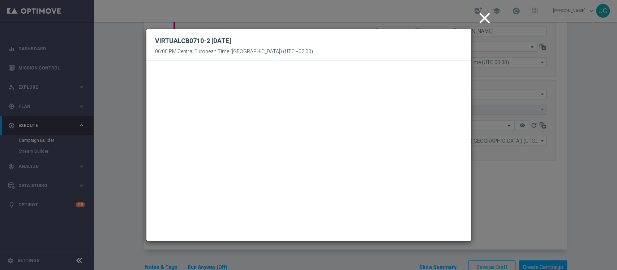
click at [472, 18] on modal-container "close VIRTUALCB0710-2 07.10.2025 06:00 PM Central European Time (Berlin) (UTC +…" at bounding box center [308, 135] width 617 height 270
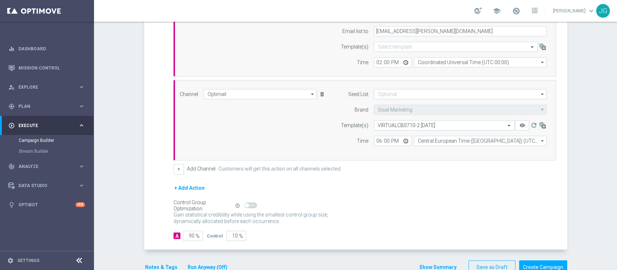
scroll to position [234, 0]
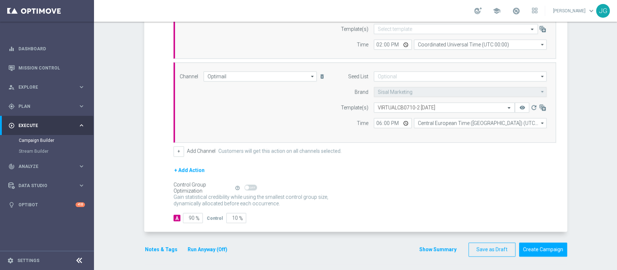
click at [160, 245] on button "Notes & Tags" at bounding box center [161, 249] width 34 height 9
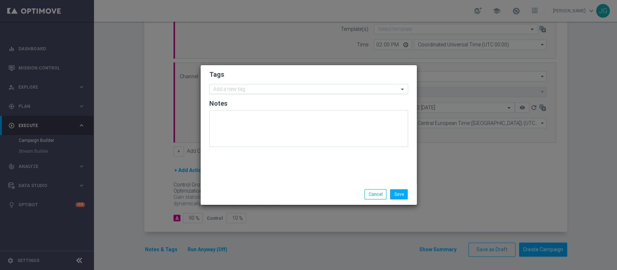
click at [246, 89] on input "text" at bounding box center [305, 89] width 185 height 6
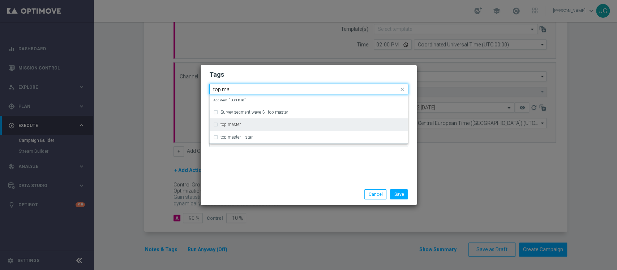
click at [240, 120] on div "top master" at bounding box center [308, 125] width 191 height 12
type input "top ma"
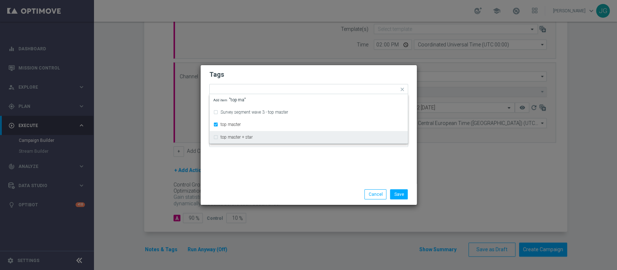
click at [266, 174] on div "Tags Quick find × top master Survey segment wave 3 - top master top master top …" at bounding box center [309, 124] width 216 height 119
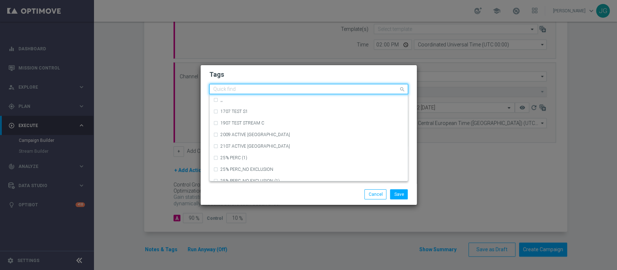
click at [269, 92] on input "text" at bounding box center [305, 89] width 185 height 6
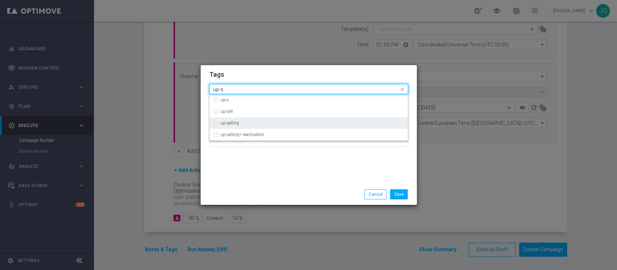
click at [245, 120] on div "up-selling" at bounding box center [308, 123] width 191 height 12
type input "up-s"
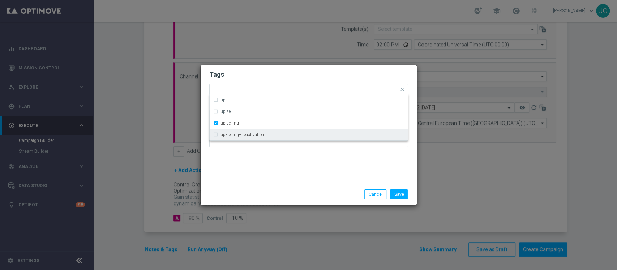
click at [263, 168] on div "Tags Quick find × top master × up-selling up-s up-sell up-selling up-selling+ r…" at bounding box center [309, 124] width 216 height 119
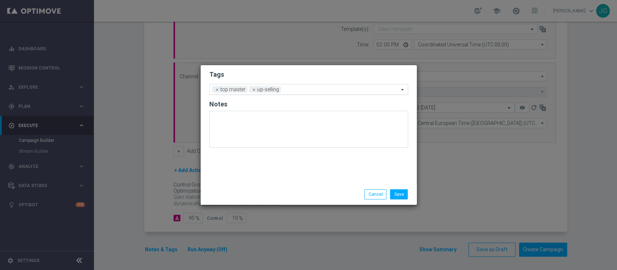
click at [291, 94] on ng-select "Add a new tag × top master × up-selling" at bounding box center [308, 89] width 199 height 11
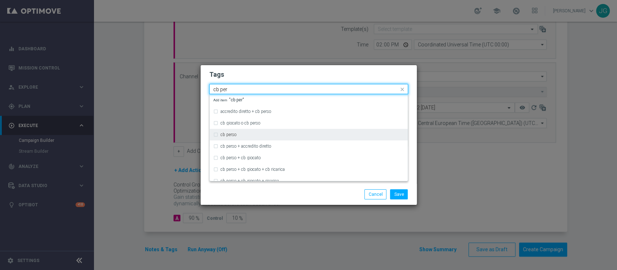
click at [246, 135] on div "cb perso" at bounding box center [312, 134] width 184 height 4
type input "cb per"
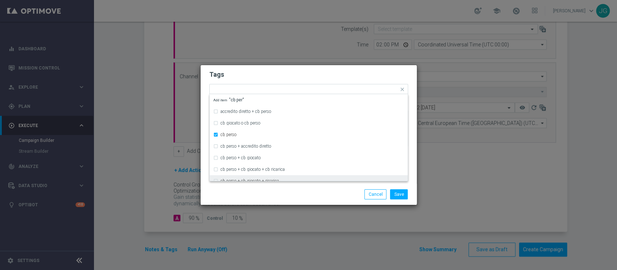
click at [278, 193] on div "Save Cancel" at bounding box center [344, 194] width 140 height 10
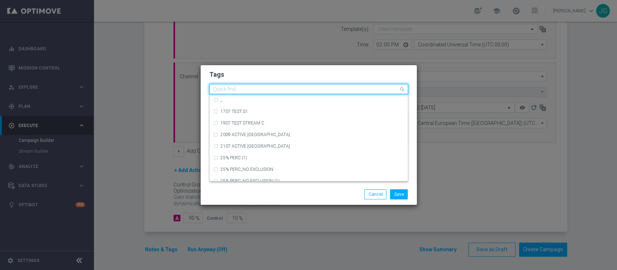
click at [340, 93] on div at bounding box center [305, 89] width 186 height 7
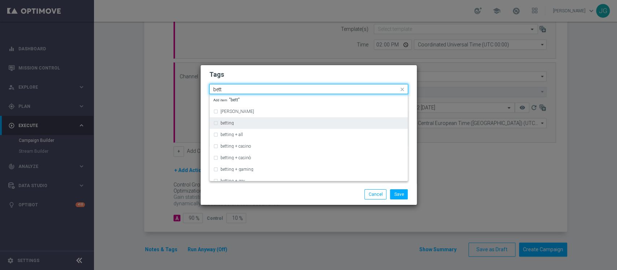
click at [269, 120] on div "betting" at bounding box center [308, 123] width 191 height 12
type input "bett"
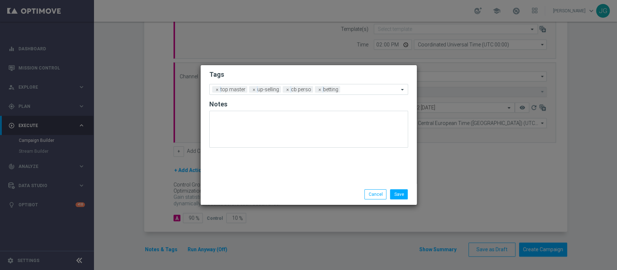
click at [276, 198] on div "Save Cancel" at bounding box center [344, 194] width 140 height 10
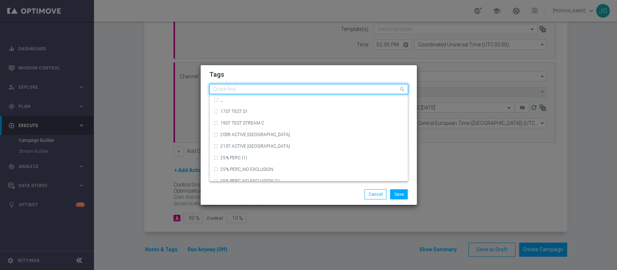
click at [352, 88] on input "text" at bounding box center [305, 89] width 185 height 6
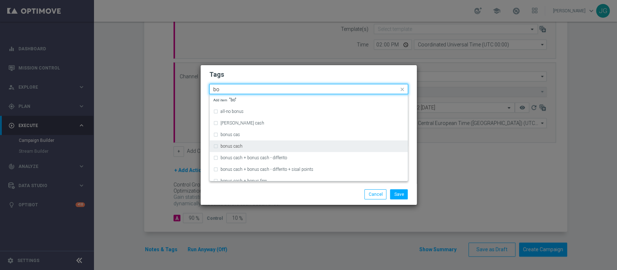
click at [280, 146] on div "bonus cash" at bounding box center [312, 146] width 184 height 4
type input "bo"
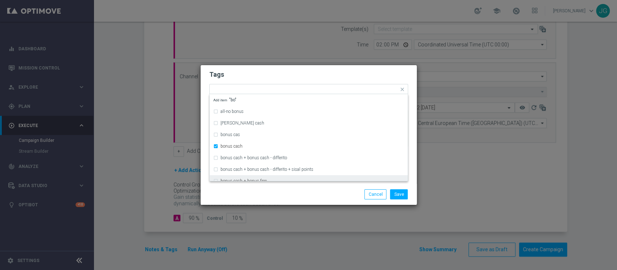
click at [306, 182] on div "Tags Quick find × top master × up-selling × cb perso × betting × bonus cash all…" at bounding box center [309, 124] width 216 height 119
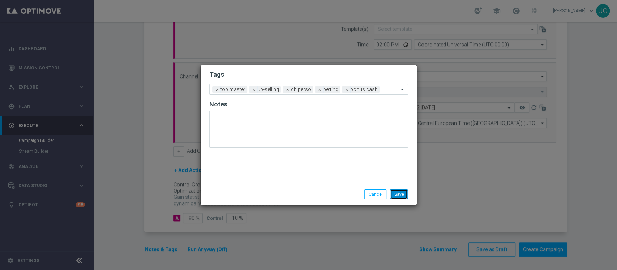
click at [405, 189] on button "Save" at bounding box center [399, 194] width 18 height 10
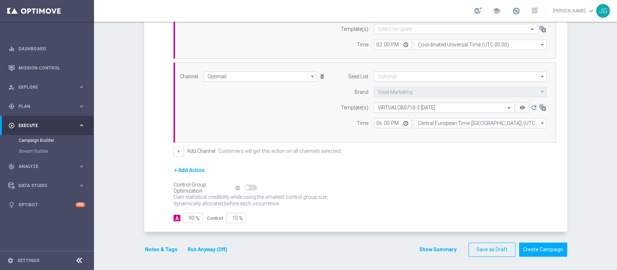
click at [195, 245] on button "Run Anyway (Off)" at bounding box center [207, 249] width 41 height 9
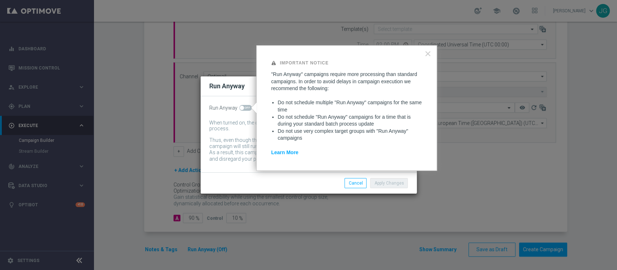
click at [245, 108] on span at bounding box center [245, 108] width 13 height 6
click at [245, 108] on input "checkbox" at bounding box center [245, 108] width 13 height 6
checkbox input "true"
click at [382, 183] on button "Apply Changes" at bounding box center [389, 183] width 38 height 10
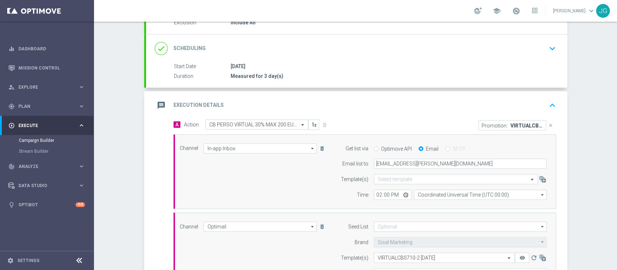
scroll to position [75, 0]
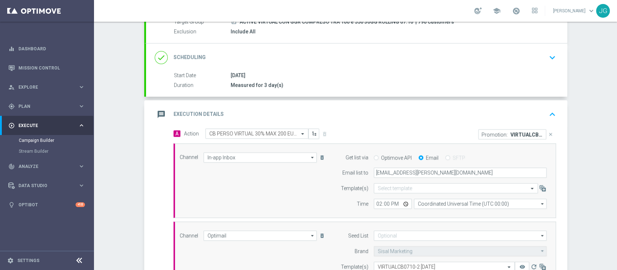
click at [408, 107] on div "message Execution Details keyboard_arrow_up" at bounding box center [357, 114] width 404 height 14
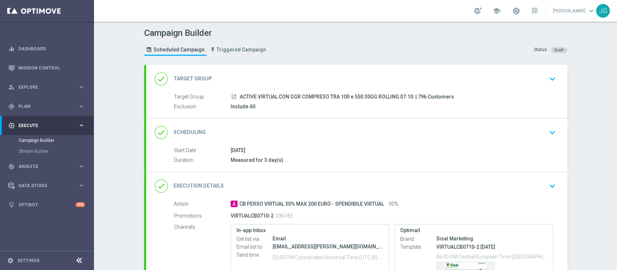
scroll to position [95, 0]
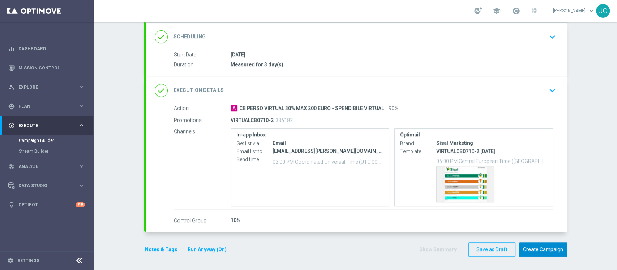
click at [534, 250] on button "Create Campaign" at bounding box center [543, 249] width 48 height 14
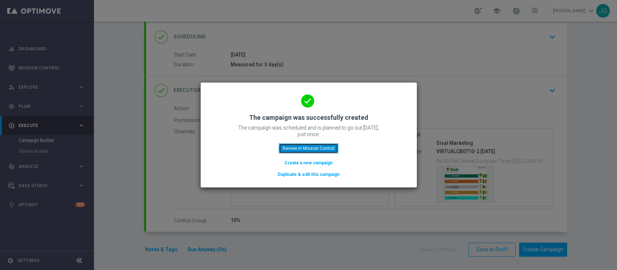
click at [290, 149] on button "Review in Mission Control" at bounding box center [309, 148] width 60 height 10
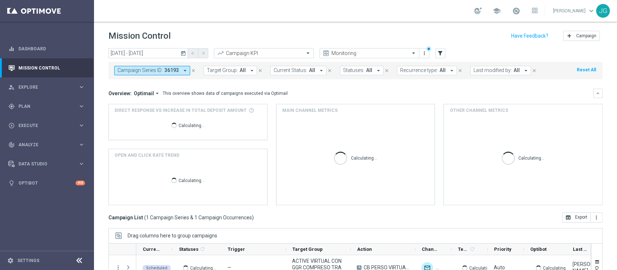
scroll to position [91, 0]
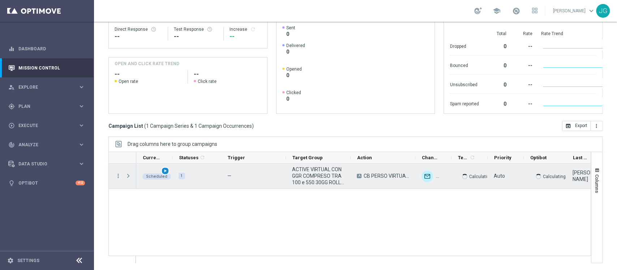
click at [163, 169] on span "play_arrow" at bounding box center [165, 170] width 5 height 5
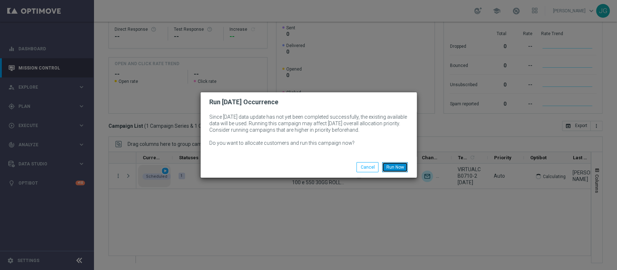
click at [396, 169] on button "Run Now" at bounding box center [395, 167] width 26 height 10
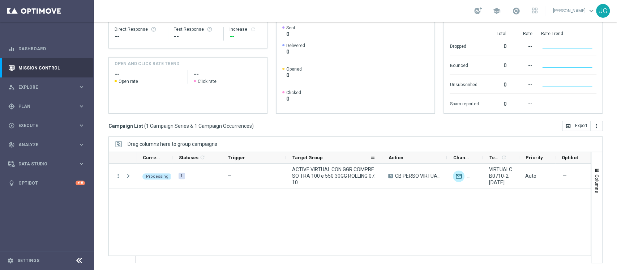
drag, startPoint x: 350, startPoint y: 158, endPoint x: 385, endPoint y: 154, distance: 35.6
click at [383, 154] on div at bounding box center [382, 157] width 3 height 11
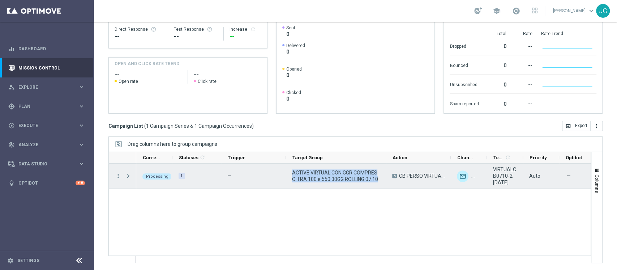
drag, startPoint x: 382, startPoint y: 180, endPoint x: 288, endPoint y: 171, distance: 94.4
click at [288, 171] on div "ACTIVE VIRTUAL CON GGR COMPRESO TRA 100 e 550 30GG ROLLING 07.10" at bounding box center [336, 175] width 100 height 25
click at [124, 175] on div "Press SPACE to select this row." at bounding box center [129, 175] width 14 height 25
click at [128, 174] on span "Press SPACE to select this row." at bounding box center [128, 176] width 7 height 6
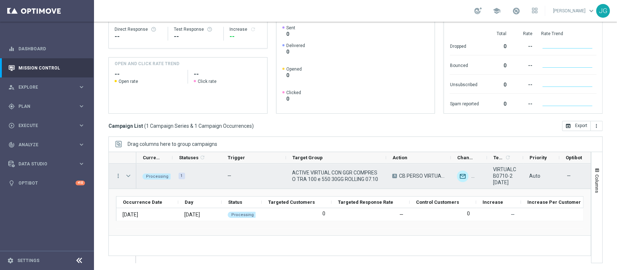
click at [128, 174] on span "Press SPACE to select this row." at bounding box center [128, 176] width 7 height 6
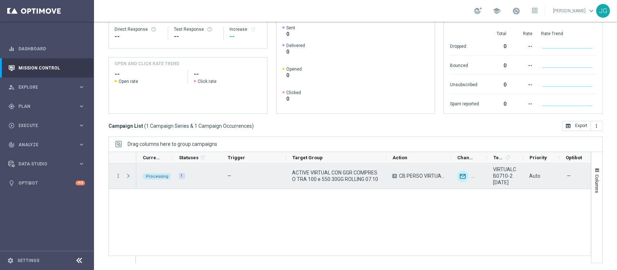
click at [128, 174] on span "Press SPACE to select this row." at bounding box center [128, 176] width 7 height 6
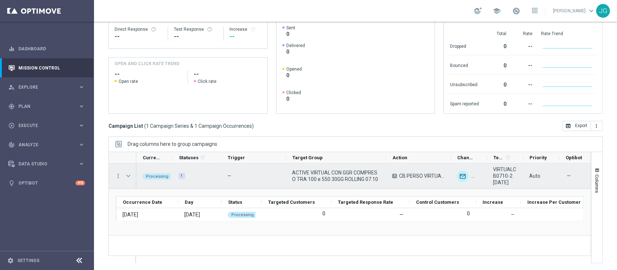
click at [128, 174] on span "Press SPACE to select this row." at bounding box center [128, 176] width 7 height 6
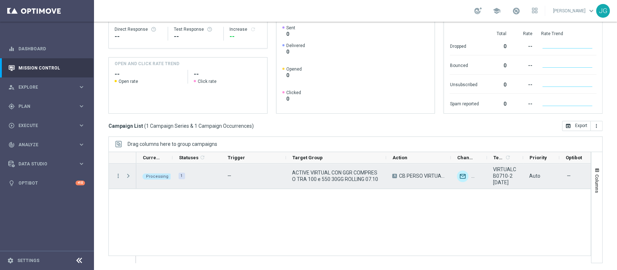
click at [128, 174] on span "Press SPACE to select this row." at bounding box center [128, 176] width 7 height 6
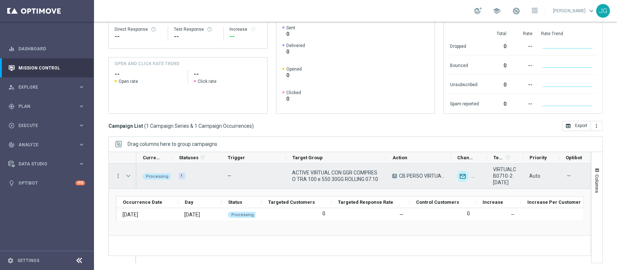
click at [128, 174] on span "Press SPACE to select this row." at bounding box center [128, 176] width 7 height 6
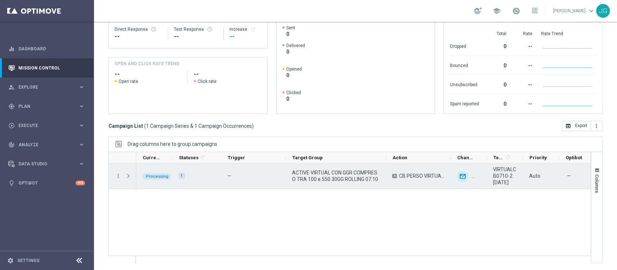
click at [128, 174] on span "Press SPACE to select this row." at bounding box center [128, 176] width 7 height 6
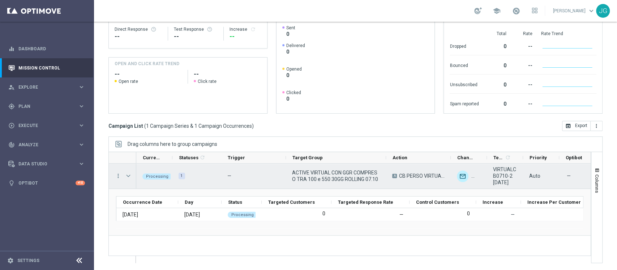
click at [128, 174] on span "Press SPACE to select this row." at bounding box center [128, 176] width 7 height 6
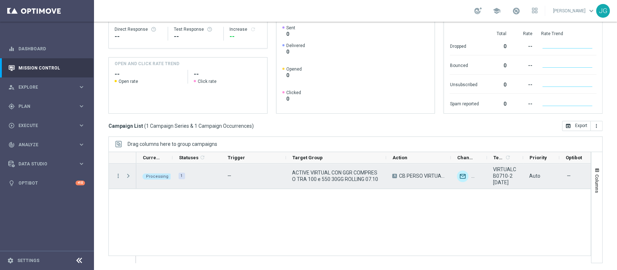
click at [128, 174] on span "Press SPACE to select this row." at bounding box center [128, 176] width 7 height 6
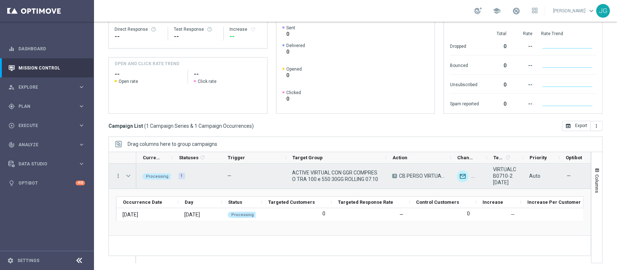
click at [128, 174] on span "Press SPACE to select this row." at bounding box center [128, 176] width 7 height 6
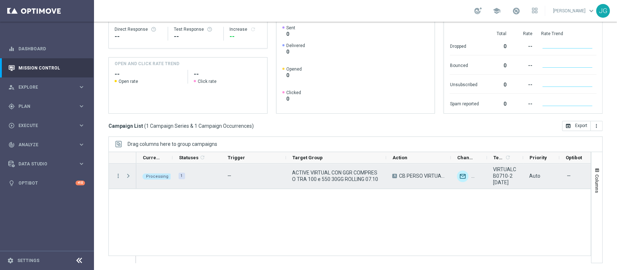
click at [128, 174] on span "Press SPACE to select this row." at bounding box center [128, 176] width 7 height 6
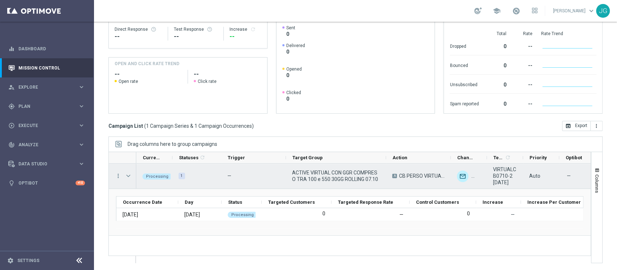
click at [128, 174] on span "Press SPACE to select this row." at bounding box center [128, 176] width 7 height 6
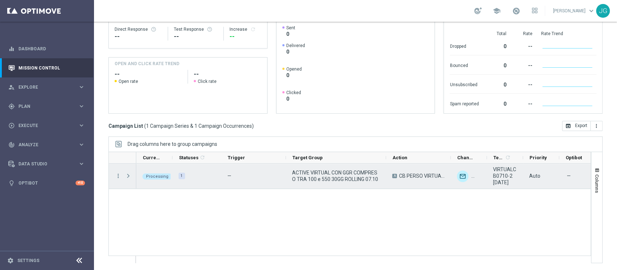
click at [128, 174] on span "Press SPACE to select this row." at bounding box center [128, 176] width 7 height 6
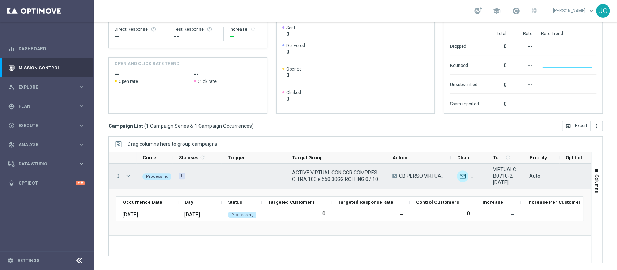
click at [128, 174] on span "Press SPACE to select this row." at bounding box center [128, 176] width 7 height 6
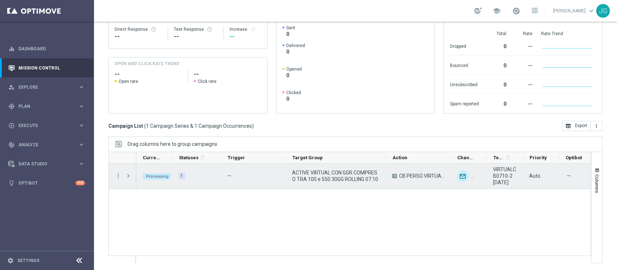
click at [128, 174] on span "Press SPACE to select this row." at bounding box center [128, 176] width 7 height 6
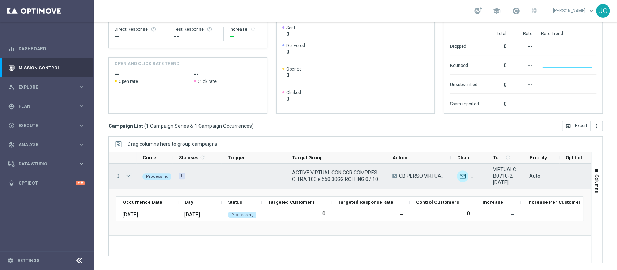
click at [129, 175] on span "Press SPACE to select this row." at bounding box center [128, 176] width 7 height 6
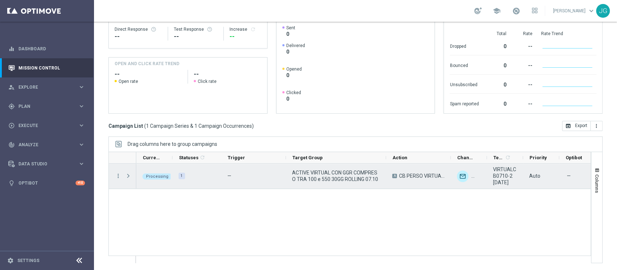
click at [129, 175] on span "Press SPACE to select this row." at bounding box center [128, 176] width 7 height 6
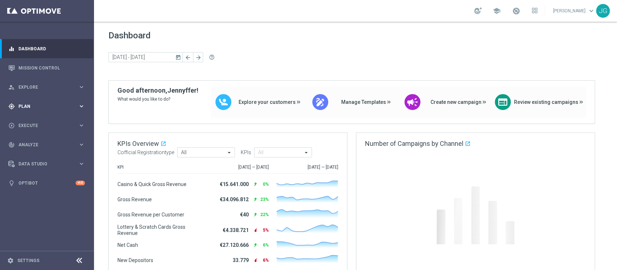
click at [45, 113] on div "gps_fixed Plan keyboard_arrow_right" at bounding box center [46, 105] width 93 height 19
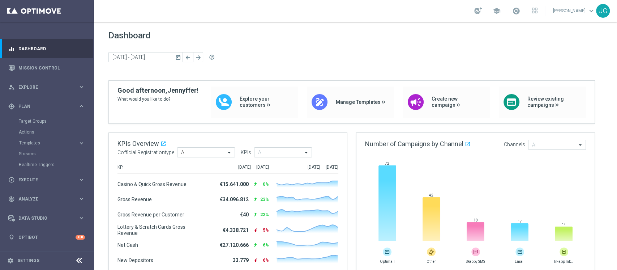
click at [45, 117] on div "Target Groups" at bounding box center [56, 121] width 74 height 11
click at [31, 121] on link "Target Groups" at bounding box center [47, 121] width 56 height 6
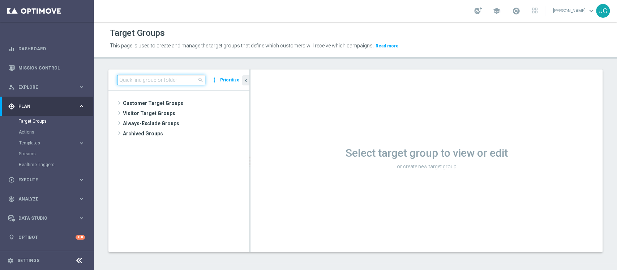
click at [170, 82] on input at bounding box center [161, 80] width 88 height 10
paste input "ACTIVE VIRTUAL CON GGR>550 30GG ROLLING"
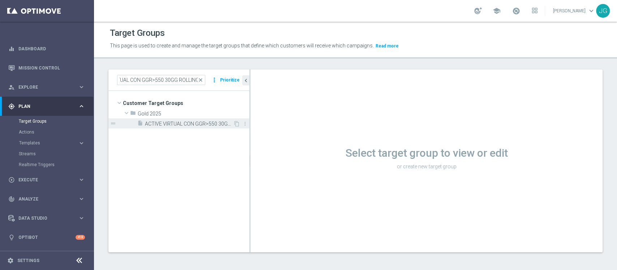
click at [183, 128] on div "insert_drive_file ACTIVE VIRTUAL CON GGR>550 30GG ROLLING 07.10" at bounding box center [185, 123] width 96 height 10
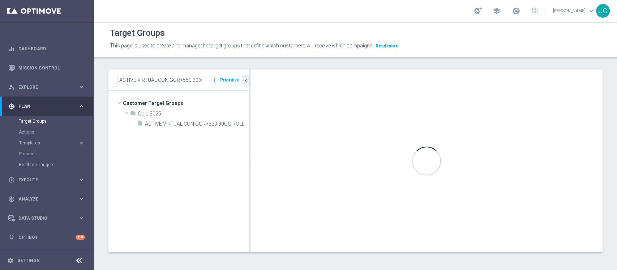
scroll to position [0, 0]
click at [381, 63] on div "Target Groups This page is used to create and manage the target groups that def…" at bounding box center [355, 146] width 523 height 248
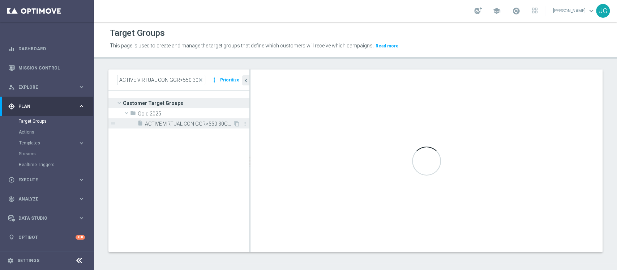
click at [200, 127] on div "insert_drive_file ACTIVE VIRTUAL CON GGR>550 30GG ROLLING 07.10" at bounding box center [185, 123] width 96 height 10
click at [201, 121] on span "ACTIVE VIRTUAL CON GGR>550 30GG ROLLING 07.10" at bounding box center [189, 124] width 88 height 6
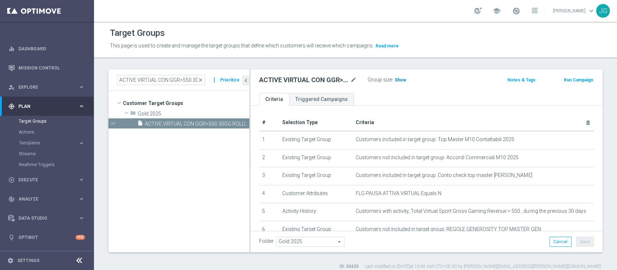
click at [403, 81] on span "Show" at bounding box center [401, 79] width 12 height 5
click at [169, 82] on input "ACTIVE VIRTUAL CON GGR>550 30GG ROLLING" at bounding box center [161, 80] width 88 height 10
paste input "COMPRESO TRA 100 e"
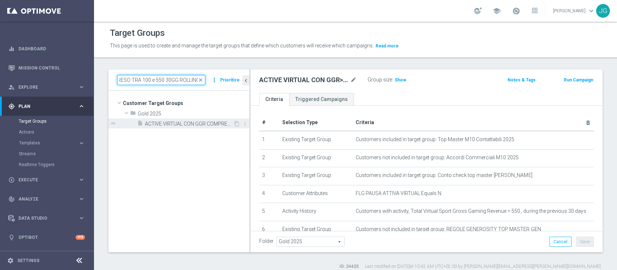
type input "ACTIVE VIRTUAL CON GGR COMPRESO TRA 100 e 550 30GG ROLLING"
click at [180, 124] on span "ACTIVE VIRTUAL CON GGR COMPRESO TRA 100 e 550 30GG ROLLING 07.10" at bounding box center [189, 124] width 88 height 6
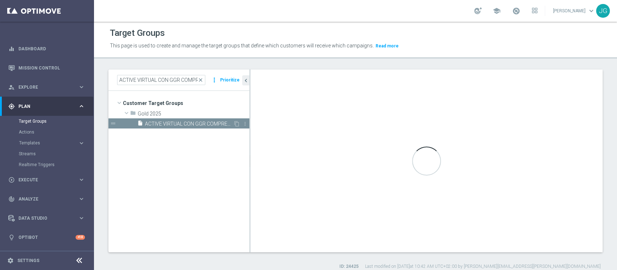
type textarea "(1 AND 2 AND 4 AND 5 and 6 AND 7) or 3"
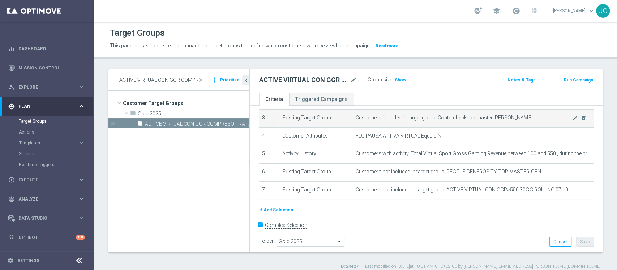
scroll to position [58, 0]
click at [400, 77] on span "Show" at bounding box center [401, 79] width 12 height 5
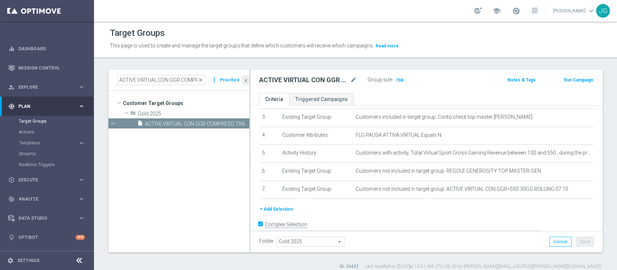
click at [51, 146] on accordion "Templates keyboard_arrow_right Optimail OptiMobile In-App OptiMobile Push Optip…" at bounding box center [56, 142] width 74 height 11
click at [42, 143] on span "Templates" at bounding box center [45, 143] width 52 height 4
click at [34, 155] on link "Optimail" at bounding box center [48, 154] width 53 height 6
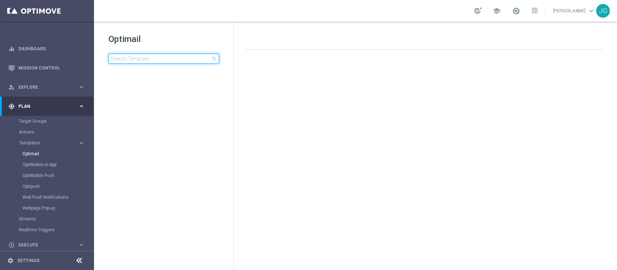
click at [145, 60] on input at bounding box center [163, 58] width 111 height 10
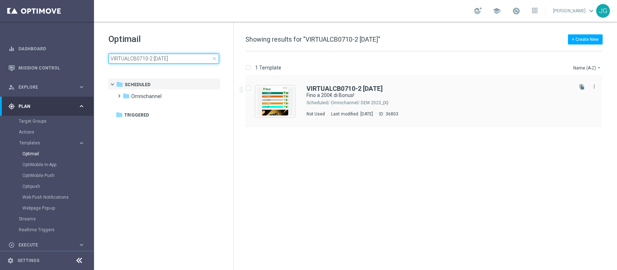
type input "VIRTUALCB0710-2 [DATE]"
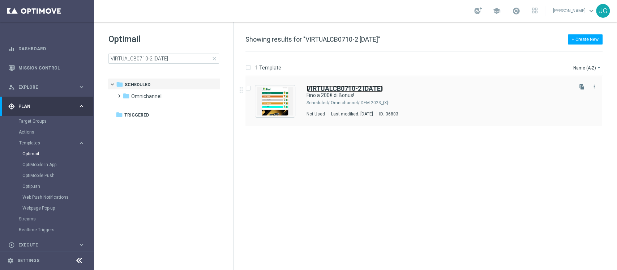
click at [383, 91] on b "VIRTUALCB0710-2 [DATE]" at bounding box center [344, 89] width 76 height 8
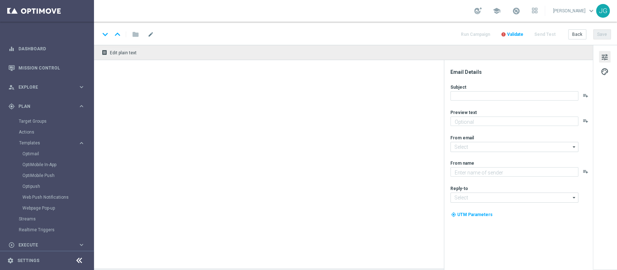
type textarea "Scopri cosa ti abbiamo riservato"
type input "[EMAIL_ADDRESS][DOMAIN_NAME]"
type textarea "Sisal"
type input "[EMAIL_ADDRESS][DOMAIN_NAME]"
